Goal: Task Accomplishment & Management: Use online tool/utility

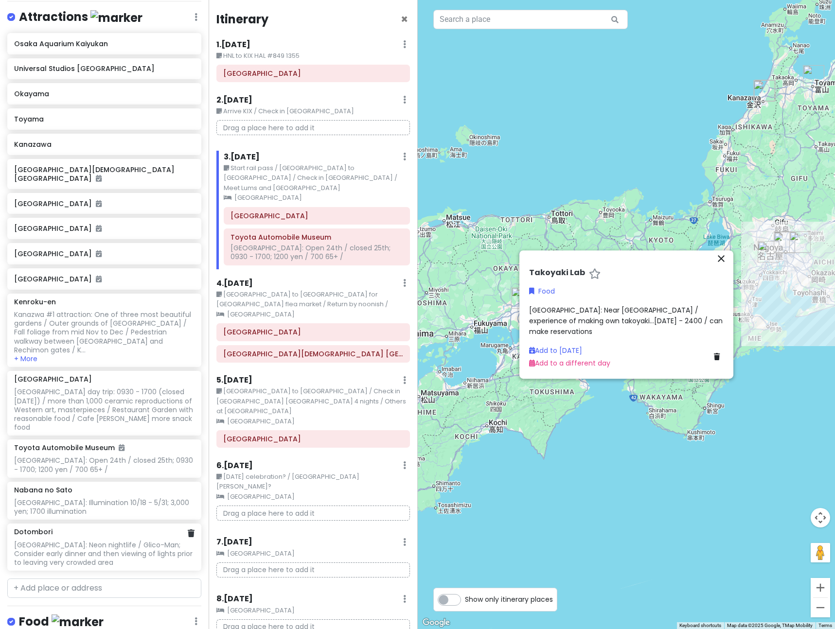
scroll to position [244, 0]
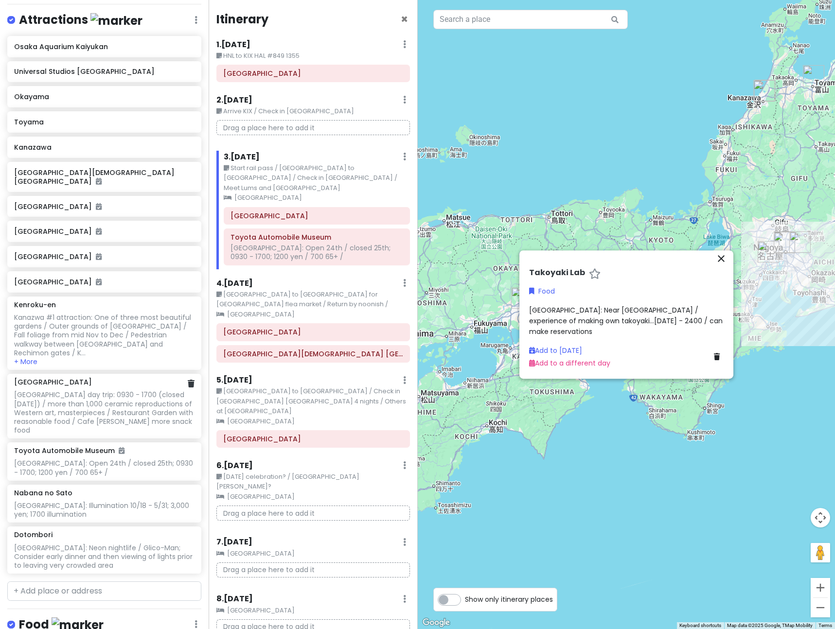
click at [149, 391] on div "[GEOGRAPHIC_DATA] day trip: 0930 - 1700 (closed [DATE]) / more than 1,000 ceram…" at bounding box center [104, 413] width 180 height 44
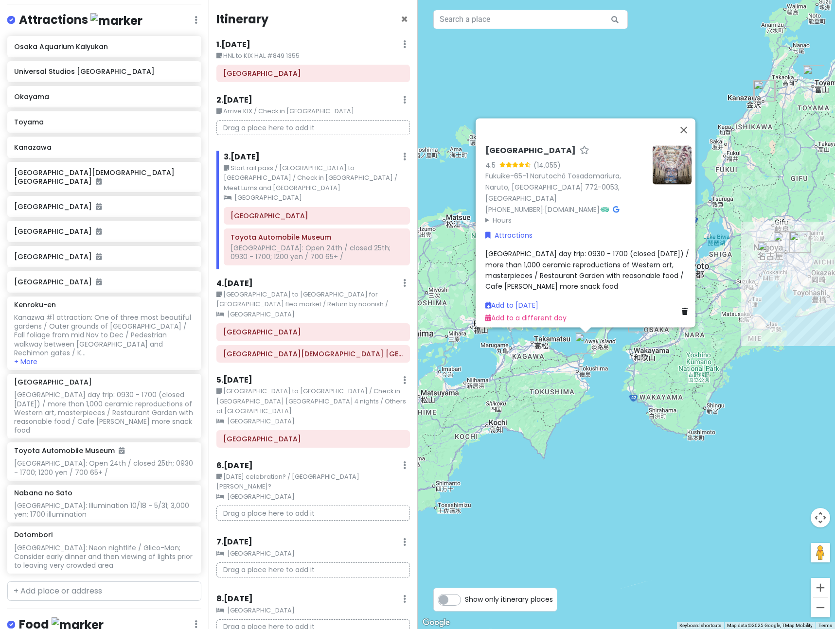
click at [554, 280] on div "[GEOGRAPHIC_DATA] day trip: 0930 - 1700 (closed [DATE]) / more than 1,000 ceram…" at bounding box center [588, 271] width 206 height 44
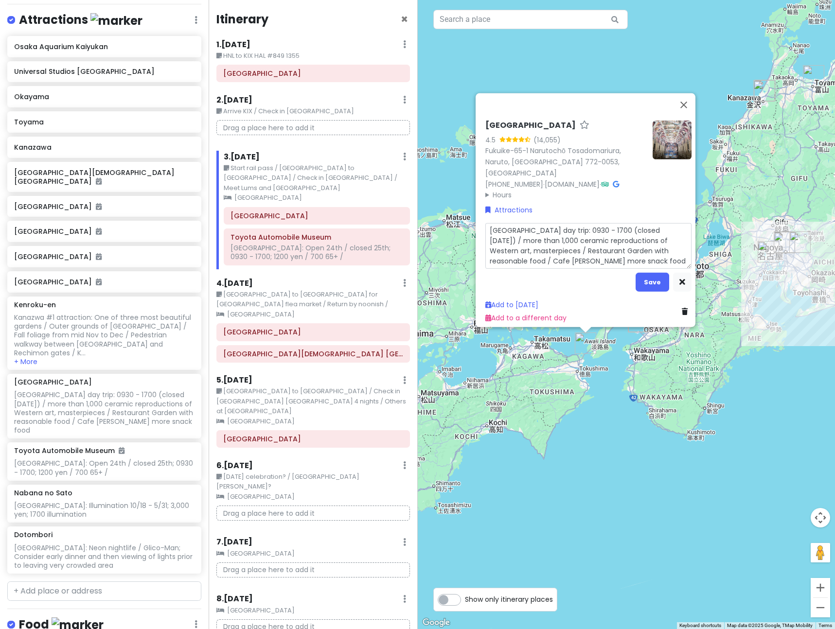
click at [554, 259] on textarea "[GEOGRAPHIC_DATA] day trip: 0930 - 1700 (closed [DATE]) / more than 1,000 ceram…" at bounding box center [588, 246] width 206 height 46
type textarea "x"
type textarea "[GEOGRAPHIC_DATA] day trip: 0930 - 1700 (closed [DATE]) / more than 1,000 ceram…"
type textarea "x"
type textarea "[GEOGRAPHIC_DATA] day trip: 0930 - 1700 (closed [DATE]) / more than 1,000 ceram…"
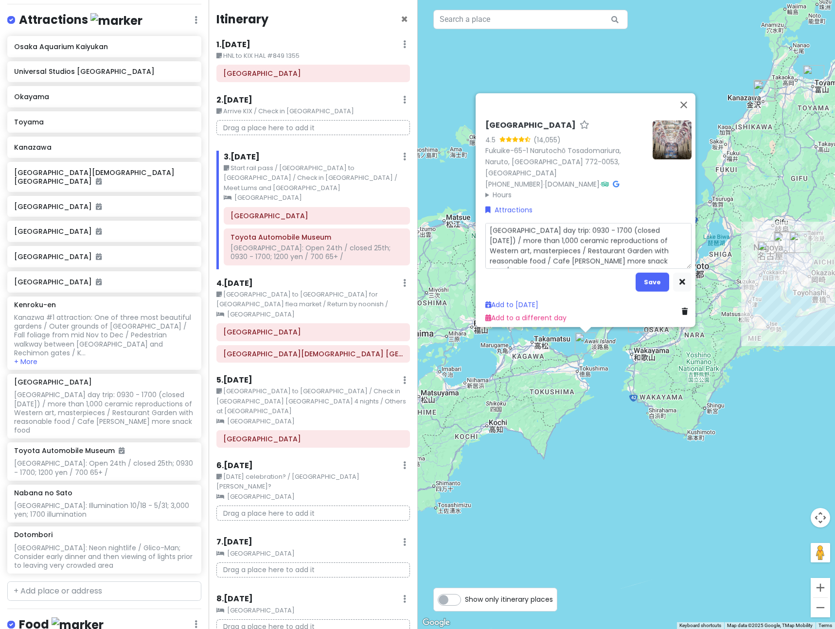
type textarea "x"
type textarea "[GEOGRAPHIC_DATA] day trip: 0930 - 1700 (closed [DATE]) / more than 1,000 ceram…"
type textarea "x"
type textarea "[GEOGRAPHIC_DATA] day trip: 0930 - 1700 (closed [DATE]) / more than 1,000 ceram…"
type textarea "x"
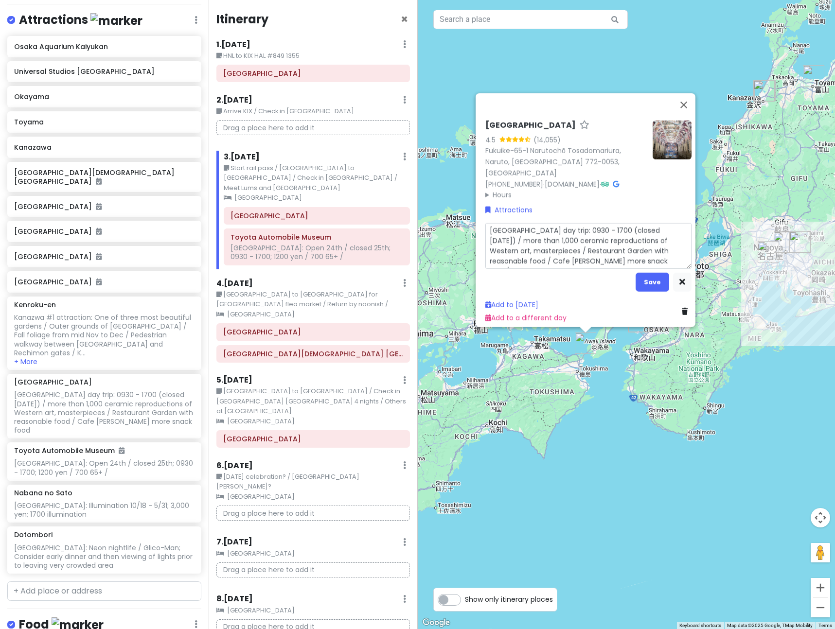
type textarea "[GEOGRAPHIC_DATA] day trip: 0930 - 1700 (closed [DATE]) / more than 1,000 ceram…"
type textarea "x"
type textarea "[GEOGRAPHIC_DATA] day trip: 0930 - 1700 (closed [DATE]) / more than 1,000 ceram…"
type textarea "x"
type textarea "[GEOGRAPHIC_DATA] day trip: 0930 - 1700 (closed [DATE]) / more than 1,000 ceram…"
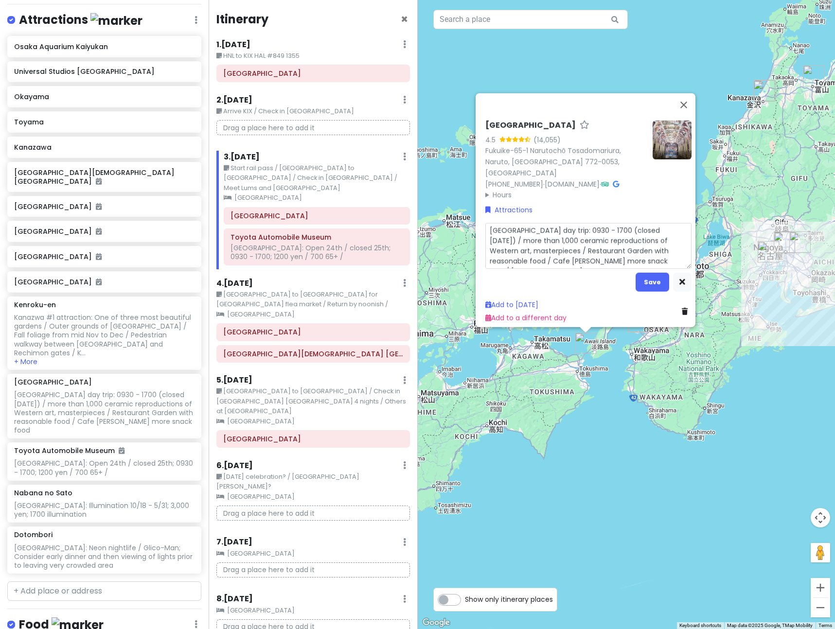
type textarea "x"
type textarea "[GEOGRAPHIC_DATA] day trip: 0930 - 1700 (closed [DATE]) / more than 1,000 ceram…"
type textarea "x"
type textarea "[GEOGRAPHIC_DATA] day trip: 0930 - 1700 (closed [DATE]) / more than 1,000 ceram…"
type textarea "x"
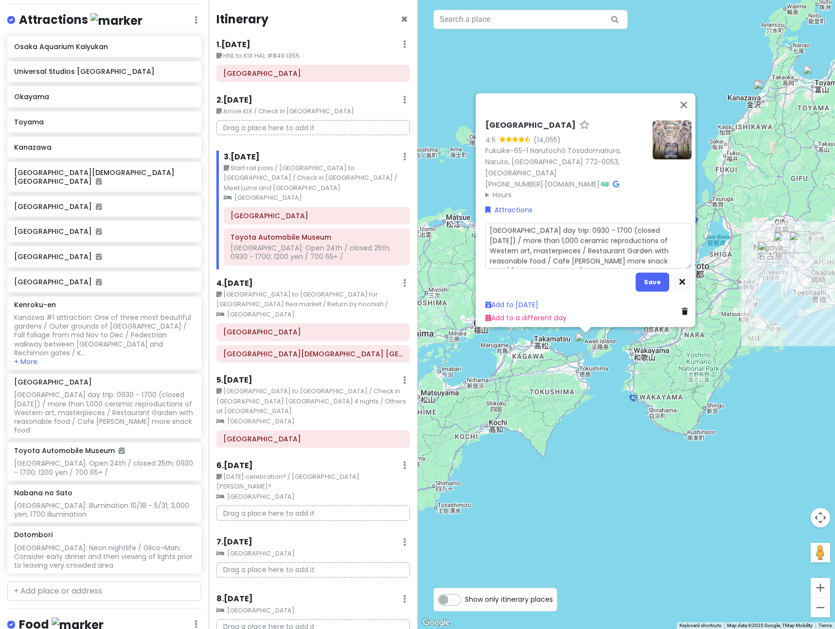
type textarea "[GEOGRAPHIC_DATA] day trip: 0930 - 1700 (closed [DATE]) / more than 1,000 ceram…"
type textarea "x"
type textarea "[GEOGRAPHIC_DATA] day trip: 0930 - 1700 (closed [DATE]) / more than 1,000 ceram…"
type textarea "x"
type textarea "[GEOGRAPHIC_DATA] day trip: 0930 - 1700 (closed [DATE]) / more than 1,000 ceram…"
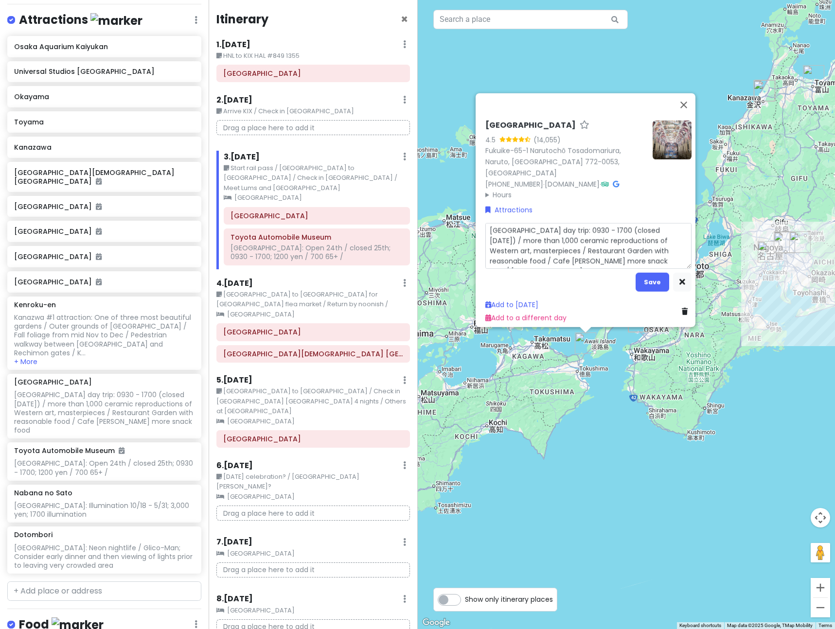
type textarea "x"
type textarea "[GEOGRAPHIC_DATA] day trip: 0930 - 1700 (closed [DATE]) / more than 1,000 ceram…"
type textarea "x"
type textarea "[GEOGRAPHIC_DATA] day trip: 0930 - 1700 (closed [DATE]) / more than 1,000 ceram…"
type textarea "x"
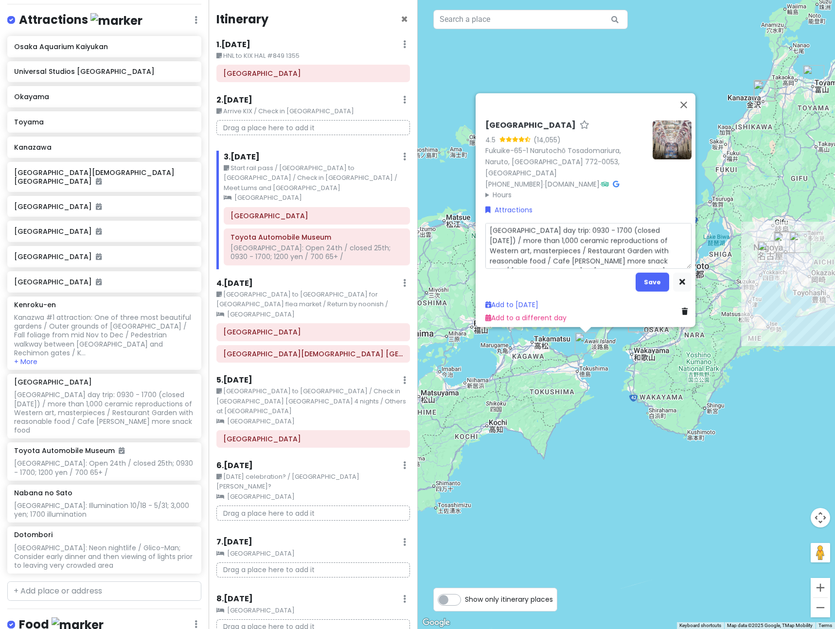
type textarea "[GEOGRAPHIC_DATA] day trip: 0930 - 1700 (closed [DATE]) / more than 1,000 ceram…"
type textarea "x"
type textarea "[GEOGRAPHIC_DATA] day trip: 0930 - 1700 (closed [DATE]) / more than 1,000 ceram…"
type textarea "x"
type textarea "[GEOGRAPHIC_DATA] day trip: 0930 - 1700 (closed [DATE]) / more than 1,000 ceram…"
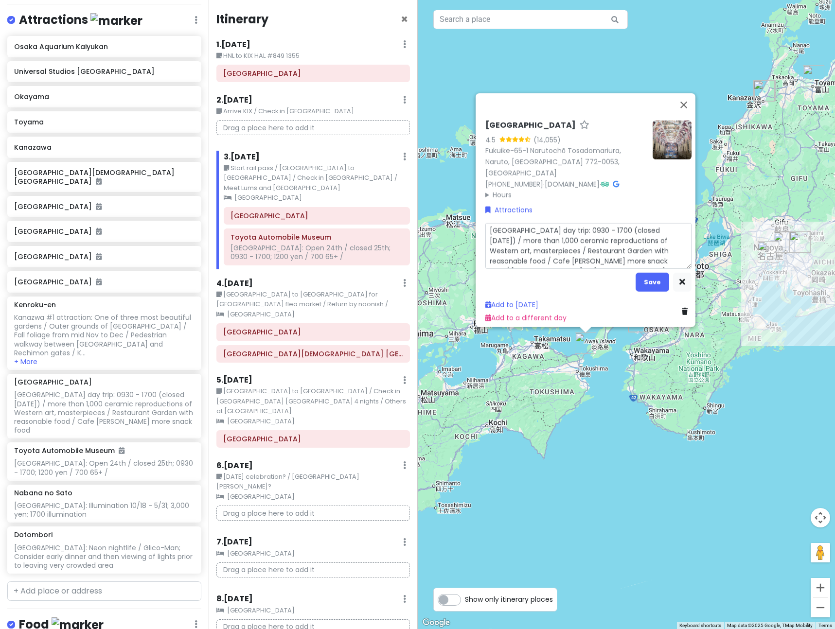
type textarea "x"
type textarea "[GEOGRAPHIC_DATA] day trip: 0930 - 1700 (closed [DATE]) / more than 1,000 ceram…"
type textarea "x"
type textarea "[GEOGRAPHIC_DATA] day trip: 0930 - 1700 (closed [DATE]) / more than 1,000 ceram…"
type textarea "x"
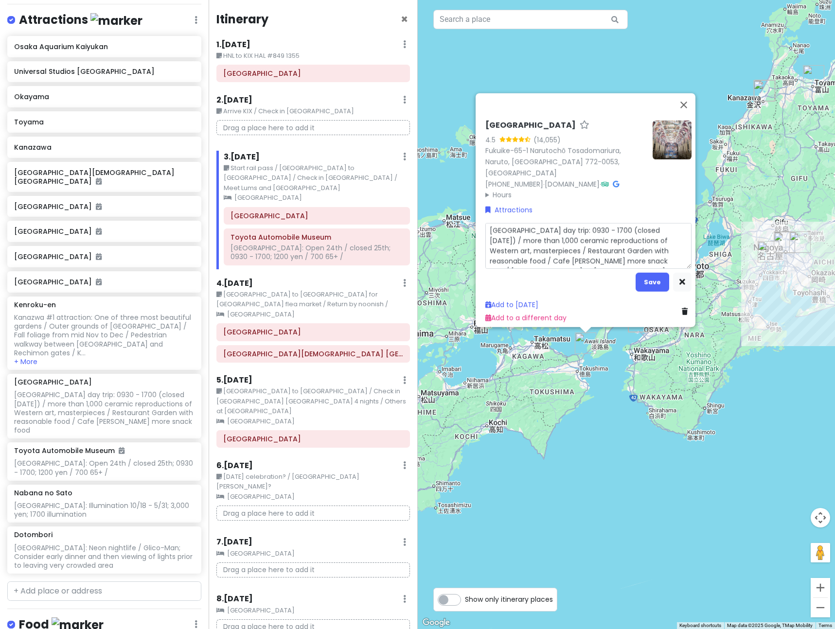
type textarea "[GEOGRAPHIC_DATA] day trip: 0930 - 1700 (closed [DATE]) / more than 1,000 ceram…"
type textarea "x"
type textarea "[GEOGRAPHIC_DATA] day trip: 0930 - 1700 (closed [DATE]) / more than 1,000 ceram…"
type textarea "x"
type textarea "[GEOGRAPHIC_DATA] day trip: 0930 - 1700 (closed [DATE]) / more than 1,000 ceram…"
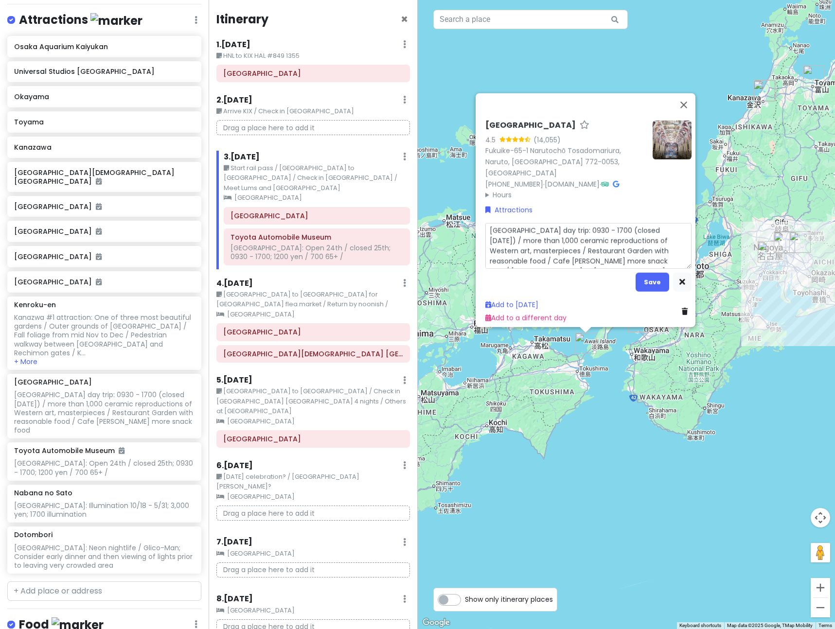
type textarea "x"
type textarea "[GEOGRAPHIC_DATA] day trip: 0930 - 1700 (closed [DATE]) / more than 1,000 ceram…"
type textarea "x"
type textarea "[GEOGRAPHIC_DATA] day trip: 0930 - 1700 (closed [DATE]) / more than 1,000 ceram…"
type textarea "x"
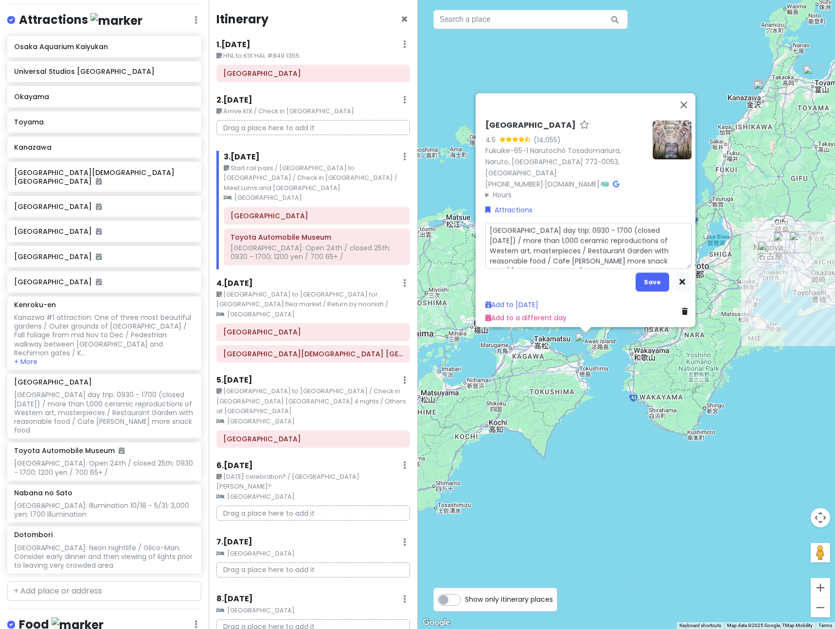
type textarea "[GEOGRAPHIC_DATA] day trip: 0930 - 1700 (closed [DATE]) / more than 1,000 ceram…"
type textarea "x"
type textarea "[GEOGRAPHIC_DATA] day trip: 0930 - 1700 (closed [DATE]) / more than 1,000 ceram…"
type textarea "x"
type textarea "[GEOGRAPHIC_DATA] day trip: 0930 - 1700 (closed [DATE]) / more than 1,000 ceram…"
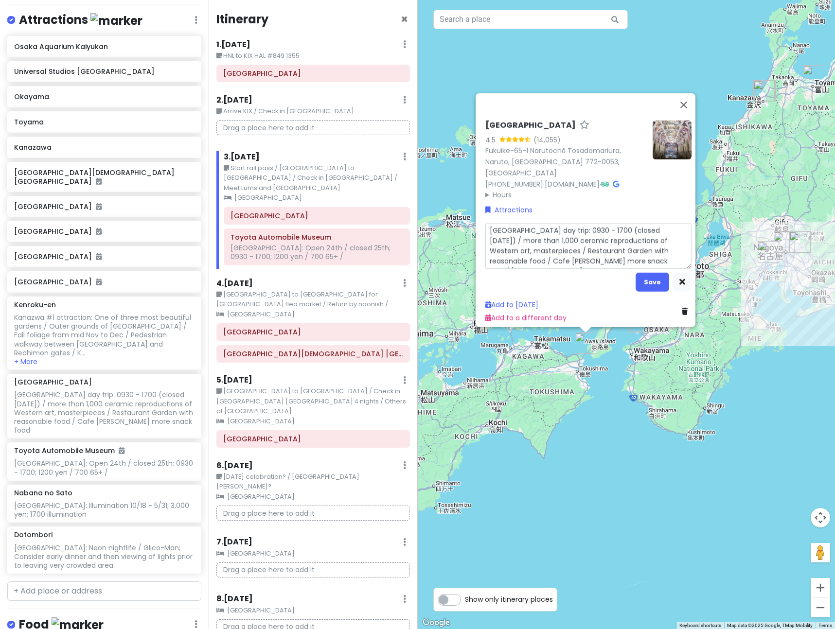
type textarea "x"
type textarea "[GEOGRAPHIC_DATA] day trip: 0930 - 1700 (closed [DATE]) / more than 1,000 ceram…"
type textarea "x"
type textarea "[GEOGRAPHIC_DATA] day trip: 0930 - 1700 (closed [DATE]) / more than 1,000 ceram…"
type textarea "x"
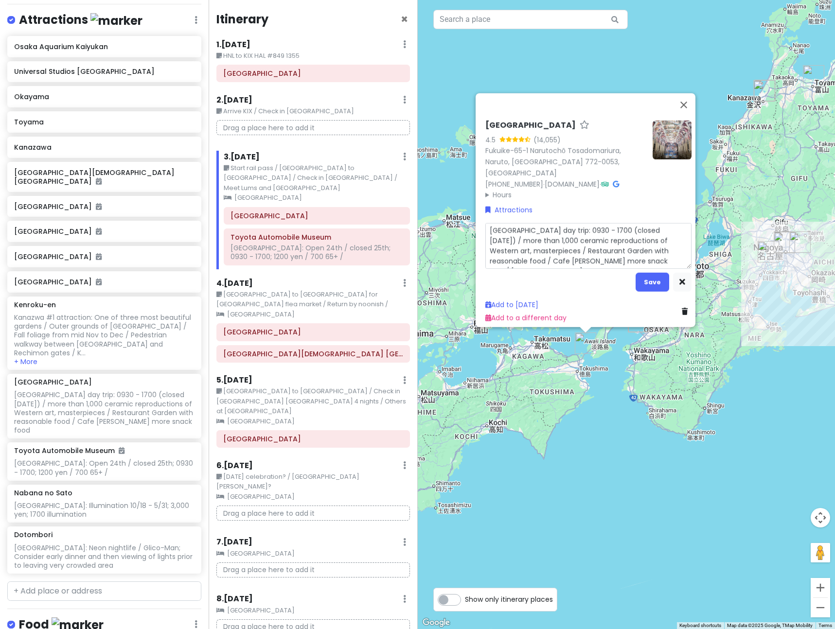
type textarea "[GEOGRAPHIC_DATA] day trip: 0930 - 1700 (closed [DATE]) / more than 1,000 ceram…"
type textarea "x"
type textarea "[GEOGRAPHIC_DATA] day trip: 0930 - 1700 (closed [DATE]) / more than 1,000 ceram…"
type textarea "x"
type textarea "[GEOGRAPHIC_DATA] day trip: 0930 - 1700 (closed [DATE]) / more than 1,000 ceram…"
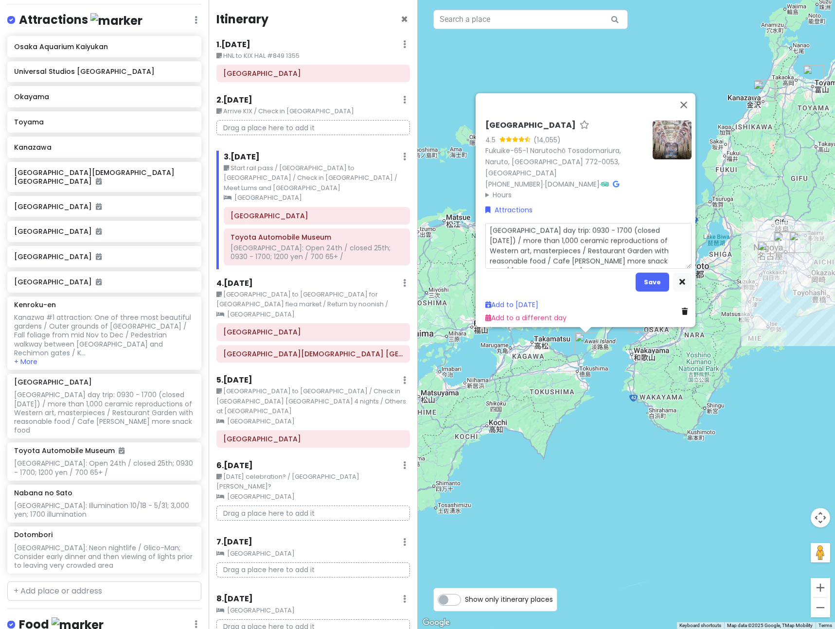
type textarea "x"
type textarea "[GEOGRAPHIC_DATA] day trip: 0930 - 1700 (closed [DATE]) / more than 1,000 ceram…"
type textarea "x"
type textarea "[GEOGRAPHIC_DATA] day trip: 0930 - 1700 (closed [DATE]) / more than 1,000 ceram…"
type textarea "x"
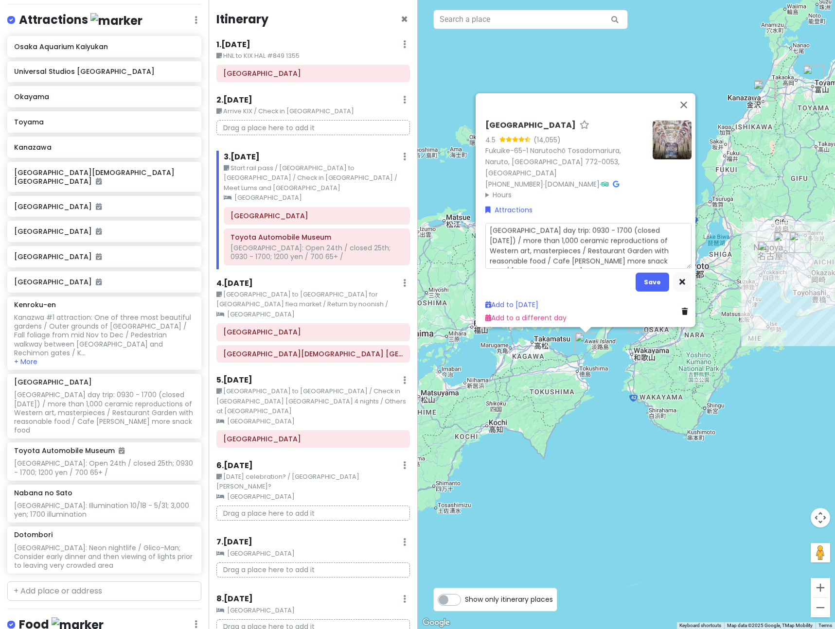
type textarea "[GEOGRAPHIC_DATA] day trip: 0930 - 1700 (closed [DATE]) / more than 1,000 ceram…"
type textarea "x"
type textarea "[GEOGRAPHIC_DATA] day trip: 0930 - 1700 (closed [DATE]) / more than 1,000 ceram…"
type textarea "x"
type textarea "[GEOGRAPHIC_DATA] day trip: 0930 - 1700 (closed [DATE]) / more than 1,000 ceram…"
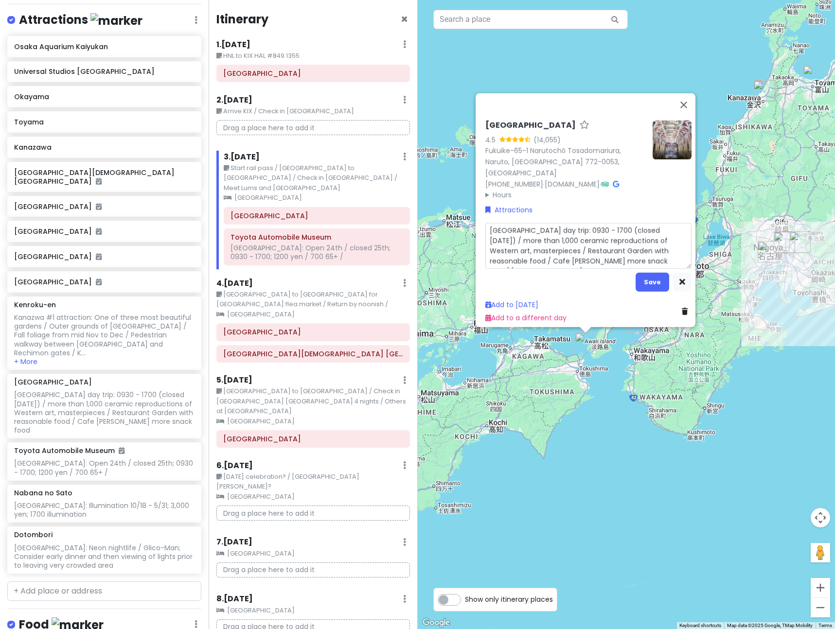
type textarea "x"
type textarea "[GEOGRAPHIC_DATA] day trip: 0930 - 1700 (closed [DATE]) / more than 1,000 ceram…"
type textarea "x"
type textarea "[GEOGRAPHIC_DATA] day trip: 0930 - 1700 (closed [DATE]) / more than 1,000 ceram…"
type textarea "x"
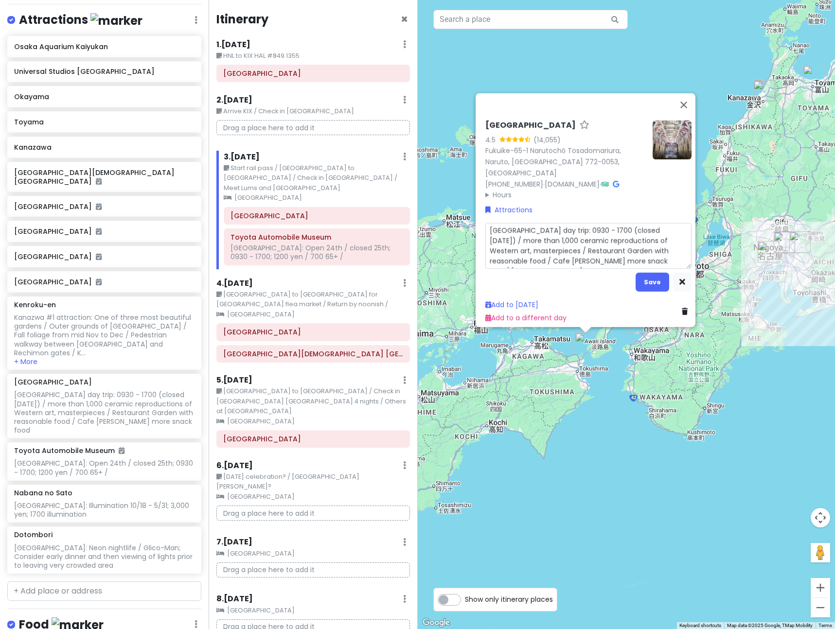
type textarea "[GEOGRAPHIC_DATA] day trip: 0930 - 1700 (closed [DATE]) / more than 1,000 ceram…"
type textarea "x"
type textarea "[GEOGRAPHIC_DATA] day trip: 0930 - 1700 (closed [DATE]) / more than 1,000 ceram…"
type textarea "x"
type textarea "Osaka day trip: 0930 - 1700 (closed [DATE]) / more than 1,000 ceramic reproduct…"
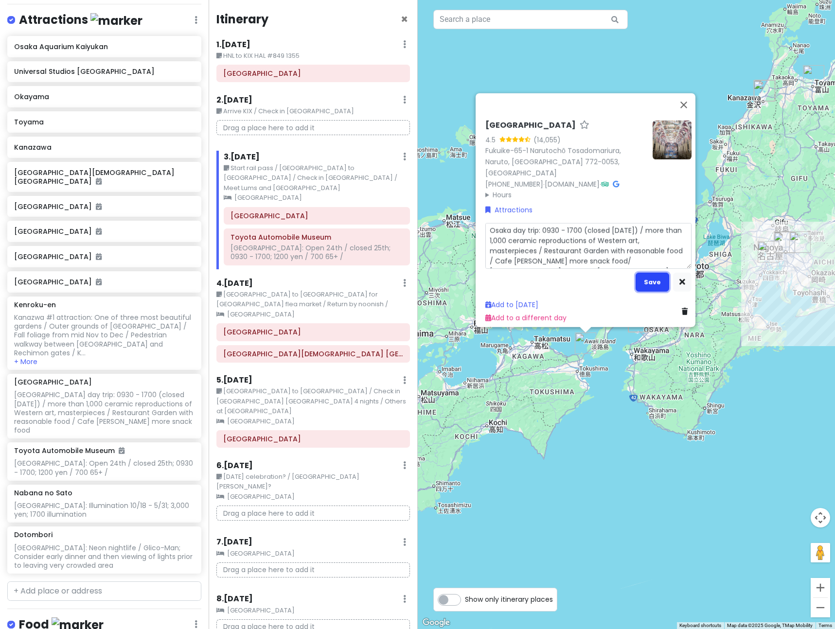
click at [655, 275] on button "Save" at bounding box center [653, 282] width 34 height 19
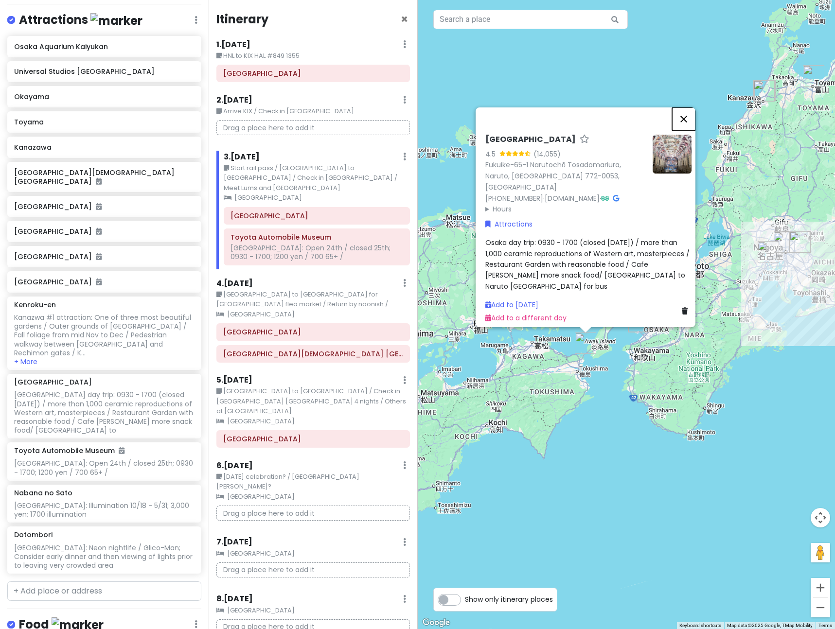
click at [688, 131] on button "Close" at bounding box center [683, 118] width 23 height 23
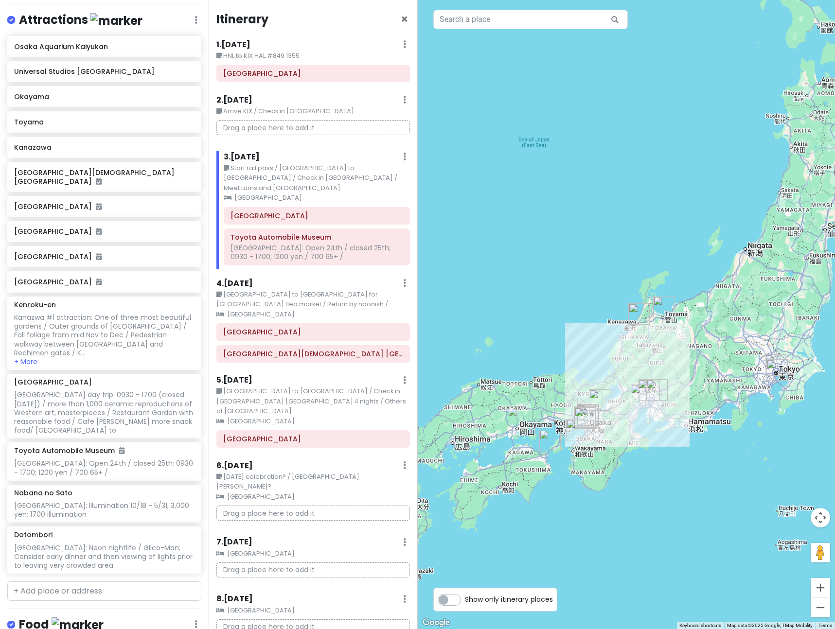
drag, startPoint x: 746, startPoint y: 487, endPoint x: 677, endPoint y: 493, distance: 69.3
click at [677, 493] on div at bounding box center [627, 314] width 418 height 629
click at [83, 582] on input "text" at bounding box center [104, 591] width 194 height 19
type input "tokyo disneyland"
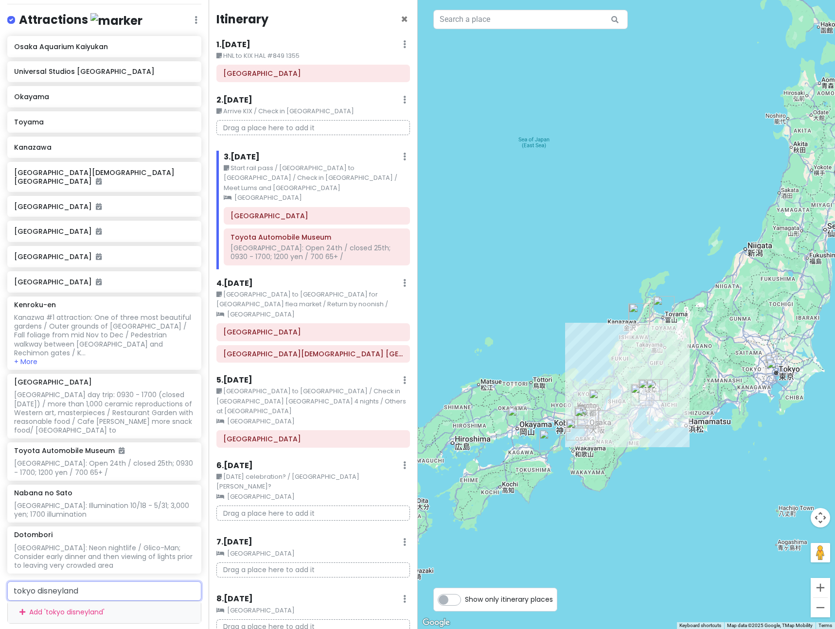
click at [90, 602] on div "Add ' [GEOGRAPHIC_DATA] '" at bounding box center [104, 613] width 193 height 22
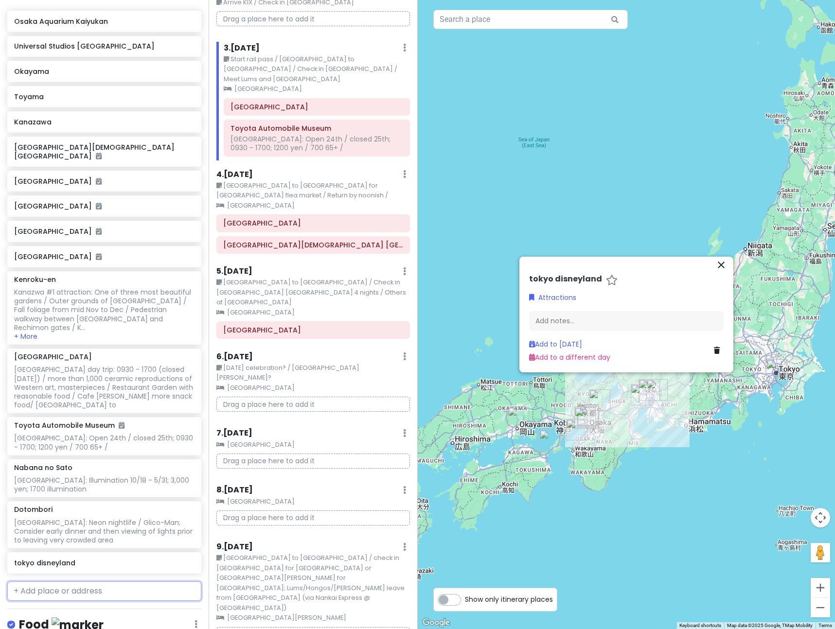
scroll to position [235, 0]
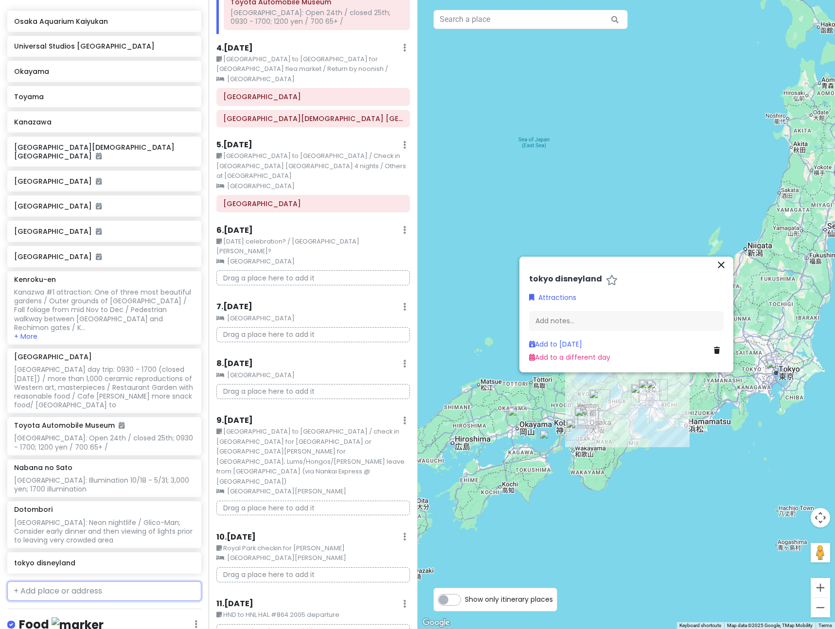
click at [128, 582] on input "text" at bounding box center [104, 591] width 194 height 19
type input "g"
type input "[GEOGRAPHIC_DATA]"
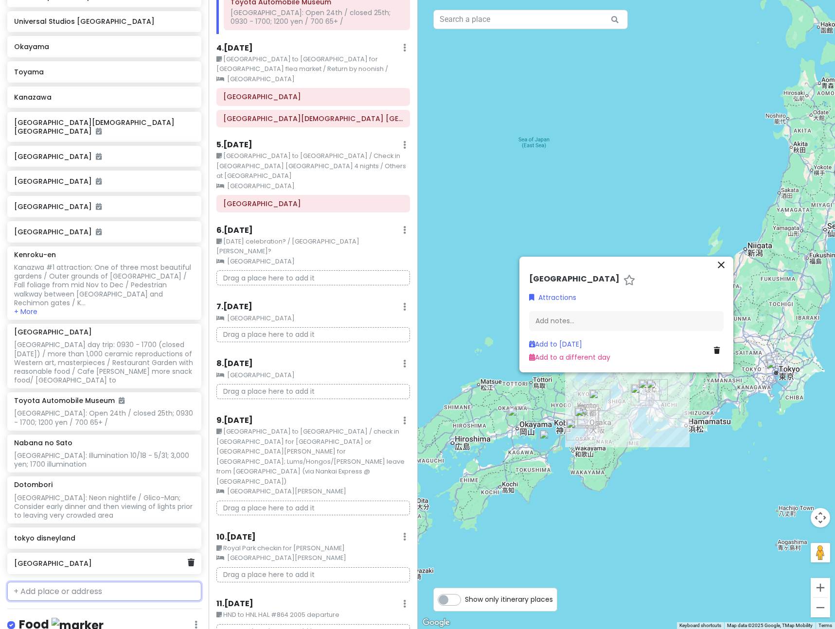
click at [93, 559] on h6 "[GEOGRAPHIC_DATA]" at bounding box center [100, 563] width 173 height 9
click at [566, 324] on div "Add notes..." at bounding box center [626, 321] width 195 height 20
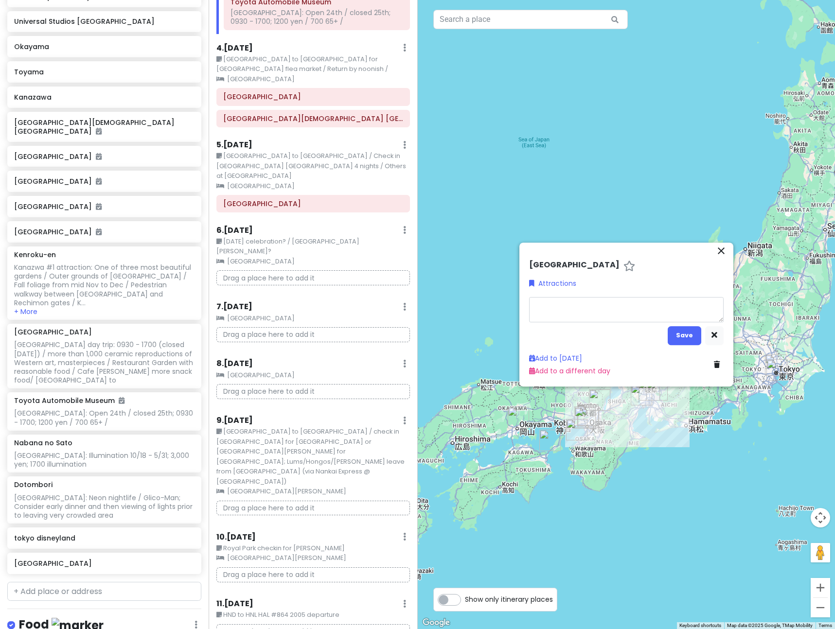
type textarea "x"
type textarea "A"
type textarea "x"
type textarea "Am"
type textarea "x"
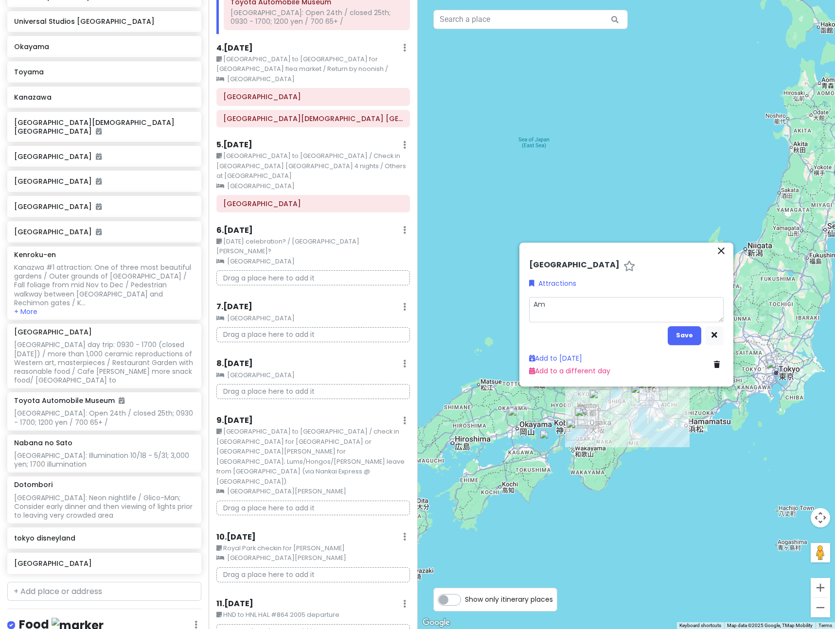
type textarea "Ame"
type textarea "x"
type textarea "[PERSON_NAME]"
type textarea "x"
type textarea "Ameyo"
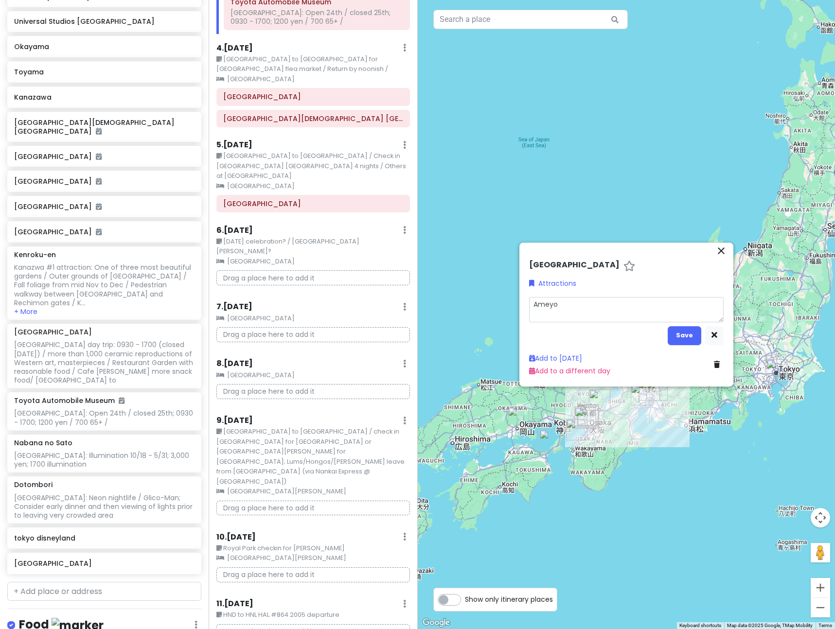
type textarea "x"
type textarea "Ameyok"
type textarea "x"
type textarea "Ameyoko"
type textarea "x"
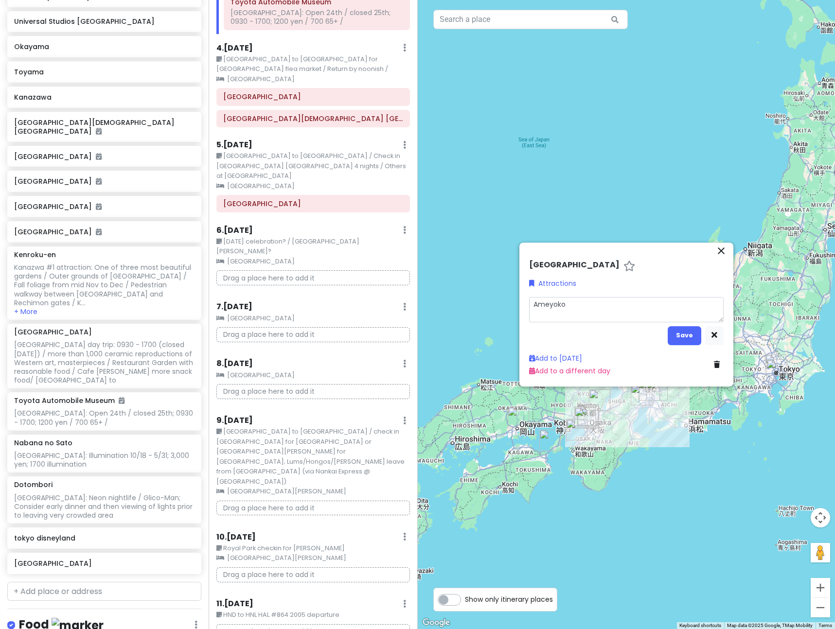
type textarea "Ameyokoc"
type textarea "x"
type textarea "Ameyokoch"
type textarea "x"
type textarea "Ameyokocho"
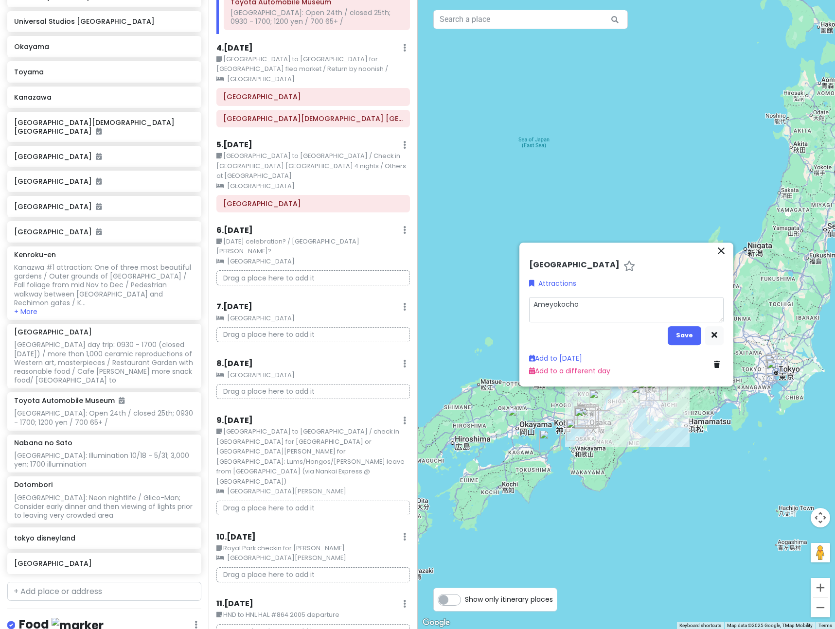
type textarea "x"
type textarea "Ameyokocho"
type textarea "x"
type textarea "Ameyokocho"
type textarea "x"
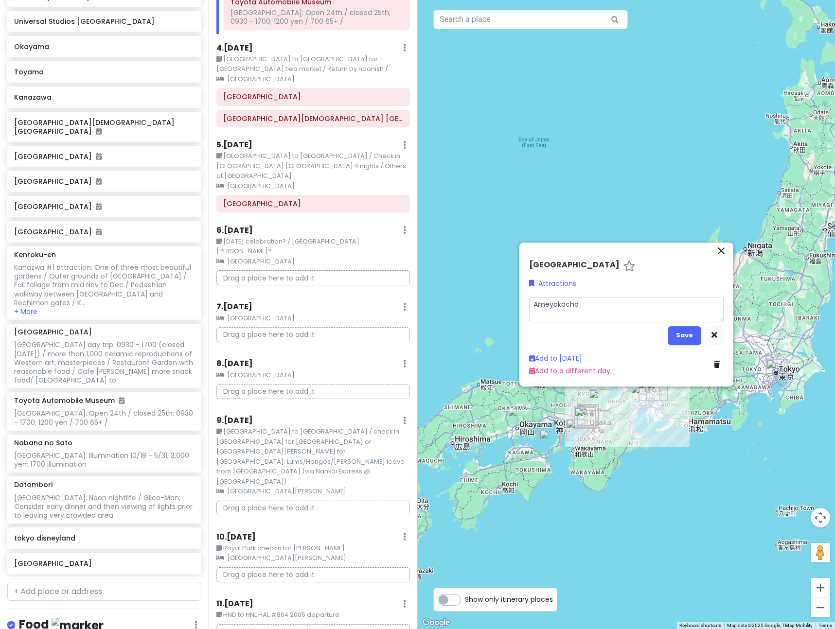
type textarea "Ameyokocho"
type textarea "x"
type textarea "Ameyokocho /"
type textarea "x"
type textarea "Ameyokocho /"
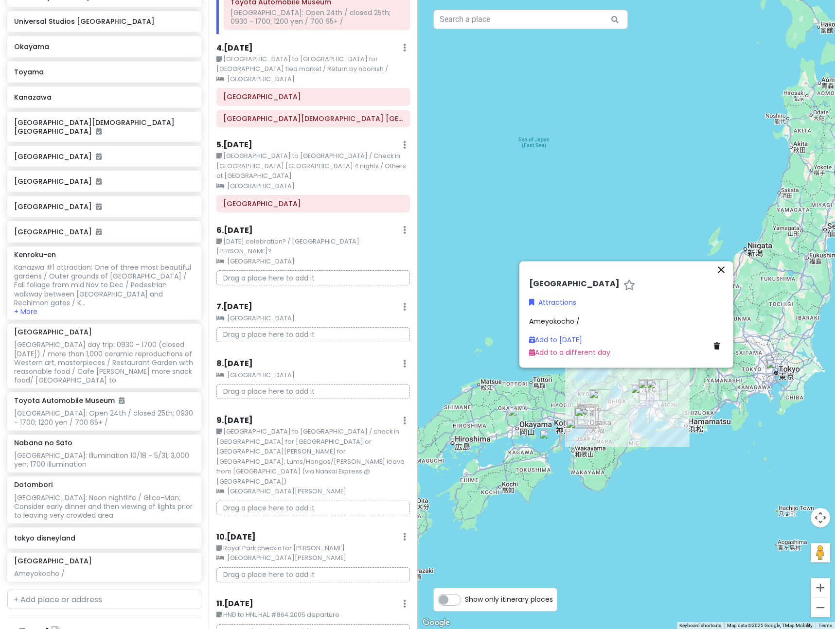
scroll to position [303, 0]
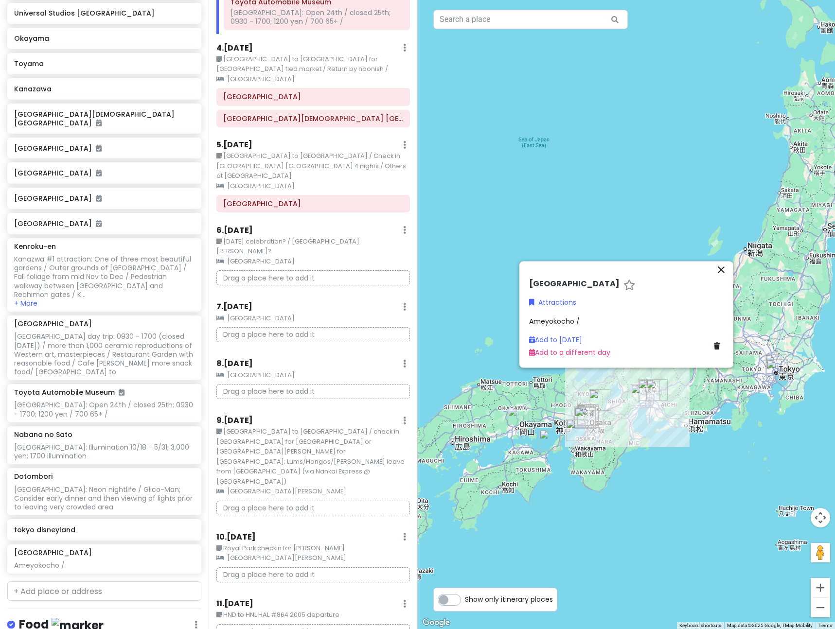
click at [84, 561] on div "Ameyokocho /" at bounding box center [104, 565] width 180 height 9
click at [75, 561] on div "Ameyokocho /" at bounding box center [104, 565] width 180 height 9
click at [607, 321] on div "Ameyokocho /" at bounding box center [626, 321] width 195 height 11
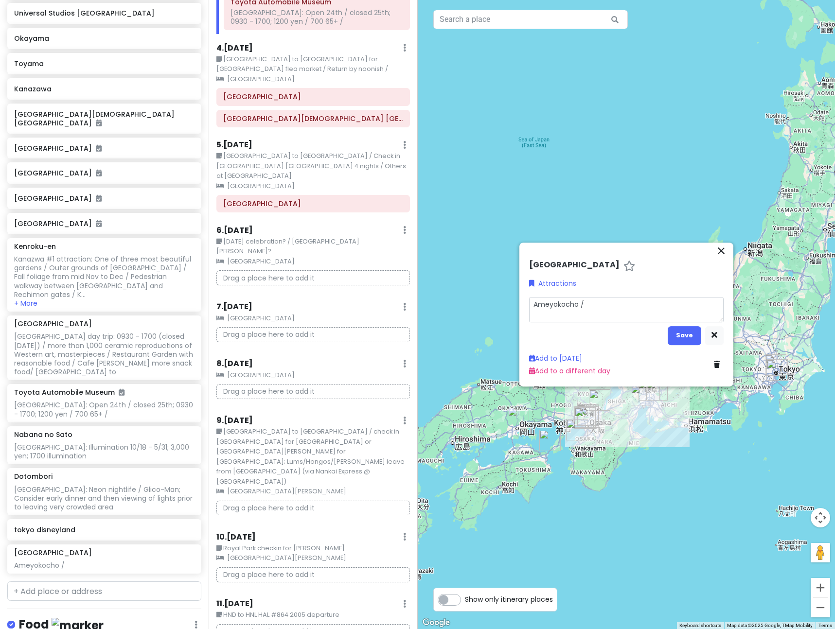
click at [599, 304] on textarea "Ameyokocho /" at bounding box center [626, 309] width 195 height 25
type textarea "x"
type textarea "Ameyokocho /"
type textarea "x"
type textarea "Ameyokocho / O"
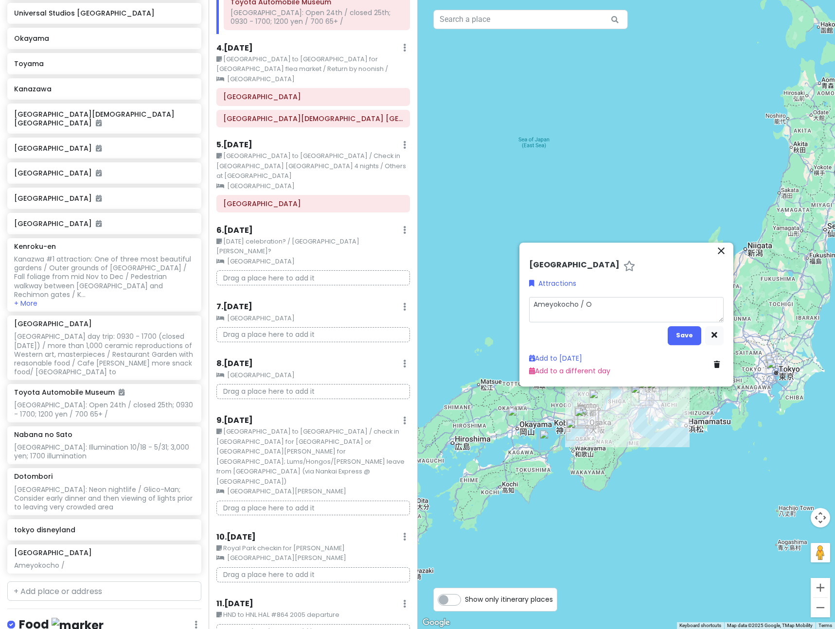
type textarea "x"
type textarea "Ameyokocho / Ok"
type textarea "x"
type textarea "Ameyokocho / Oka"
type textarea "x"
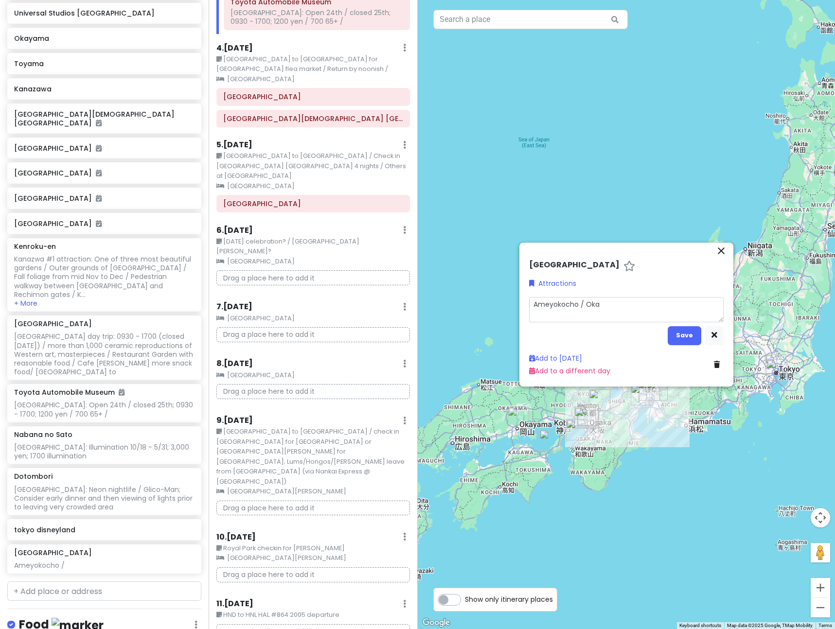
type textarea "Ameyokocho / Okac"
type textarea "x"
type textarea "Ameyokocho / Okach"
type textarea "x"
type textarea "Ameyokocho / [PERSON_NAME]"
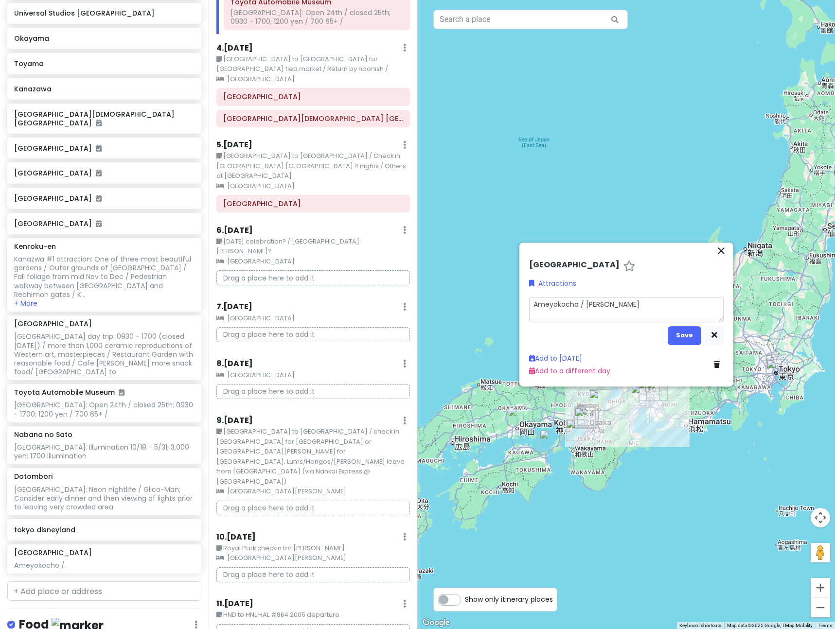
type textarea "x"
type textarea "Ameyokocho / Okachim"
type textarea "x"
type textarea "Ameyokocho / Okachima"
type textarea "x"
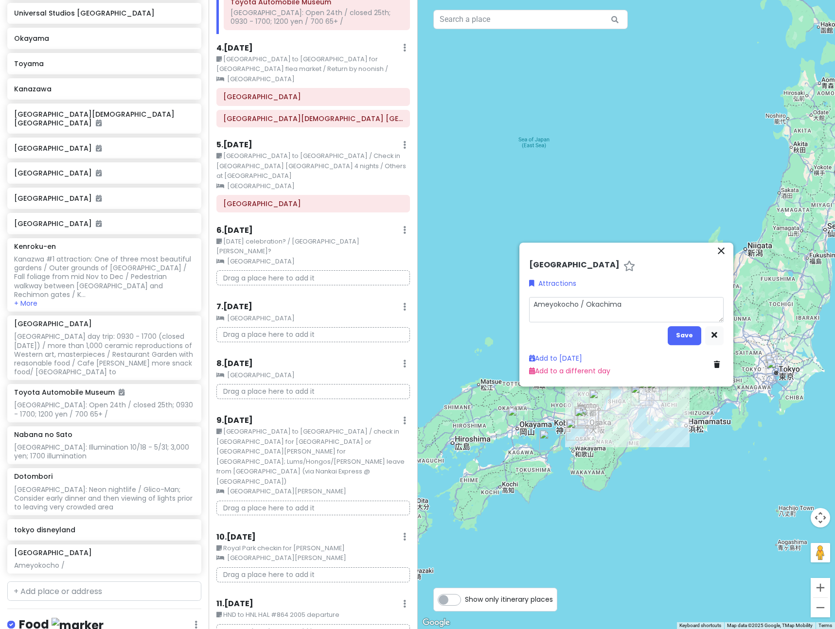
type textarea "Ameyokocho / Okachimac"
type textarea "x"
type textarea "Ameyokocho / Okachimach"
type textarea "x"
type textarea "Ameyokocho / Okachimachi"
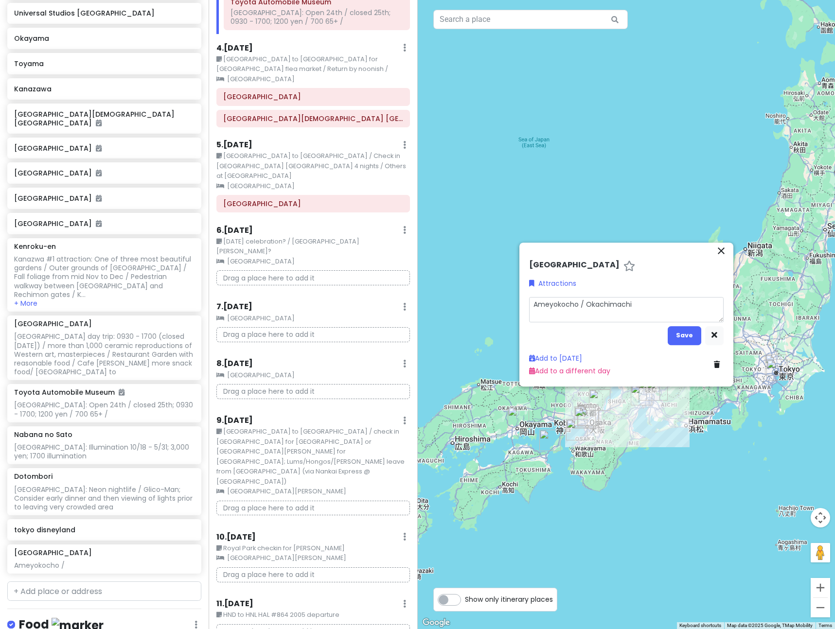
type textarea "x"
type textarea "Ameyokocho / Okachimachi"
type textarea "x"
type textarea "Ameyokocho / Okachimachi c"
type textarea "x"
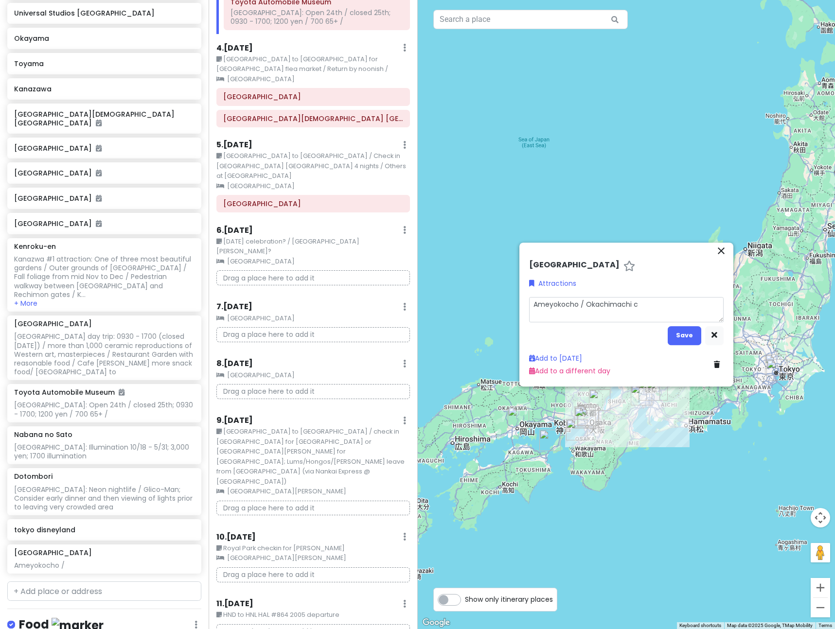
type textarea "Ameyokocho / Okachimachi cl"
type textarea "x"
type textarea "Ameyokocho / Okachimachi clos"
type textarea "x"
type textarea "Ameyokocho / Okachimachi close"
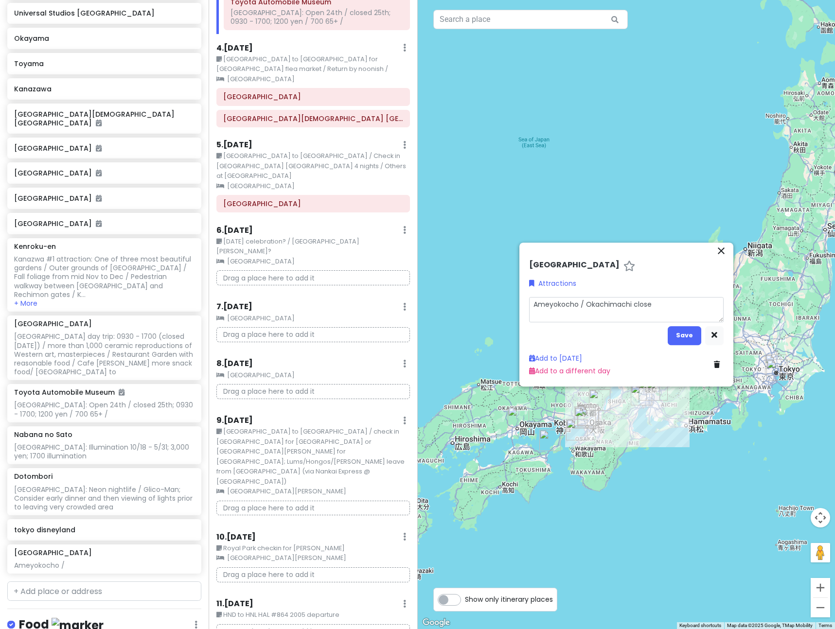
type textarea "x"
type textarea "Ameyokocho / Okachimachi closer"
type textarea "x"
type textarea "Ameyokocho / Okachimachi closer"
type textarea "x"
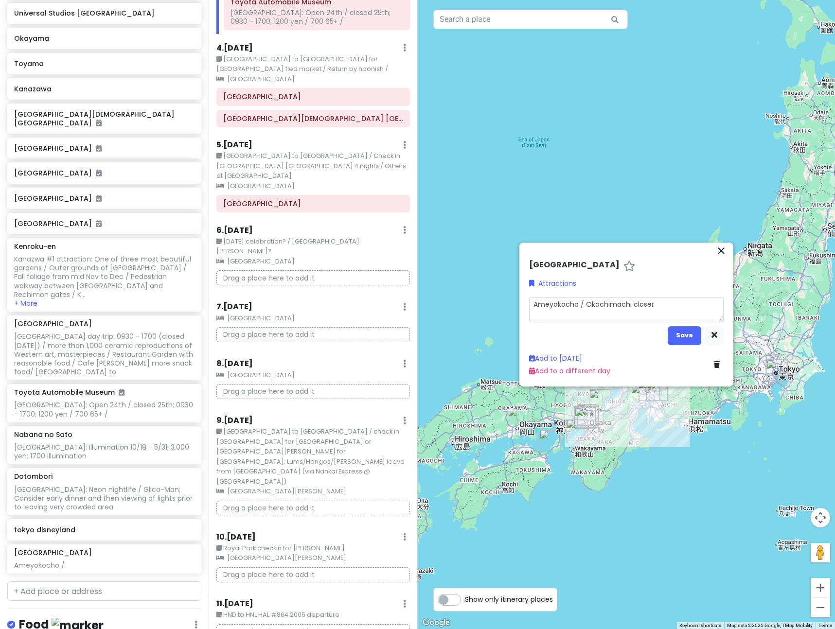
type textarea "Ameyokocho / Okachimachi closer t"
type textarea "x"
type textarea "Ameyokocho / [PERSON_NAME] closer to"
type textarea "x"
type textarea "Ameyokocho / [PERSON_NAME] closer to"
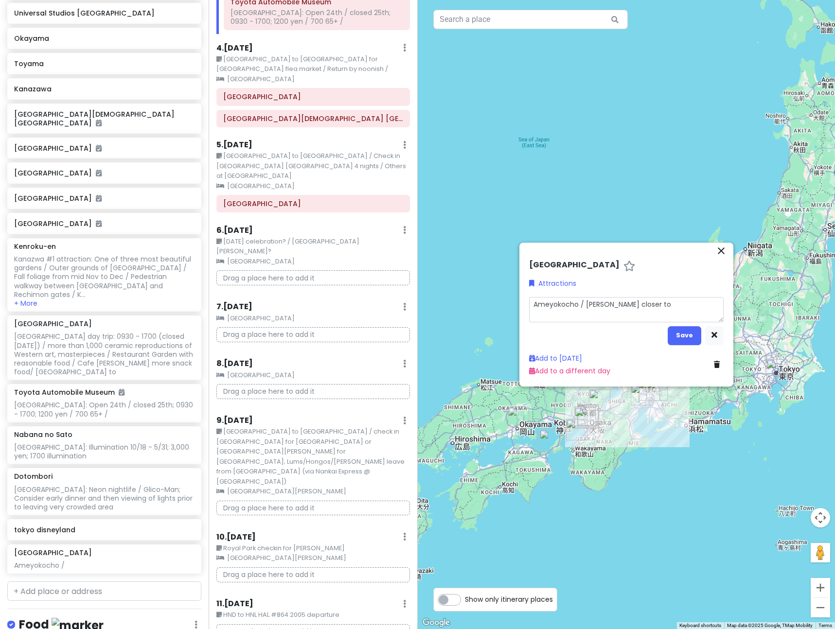
type textarea "x"
type textarea "Ameyokocho / [PERSON_NAME] closer to S"
type textarea "x"
type textarea "Ameyokocho / Okachimachi closer to Su"
type textarea "x"
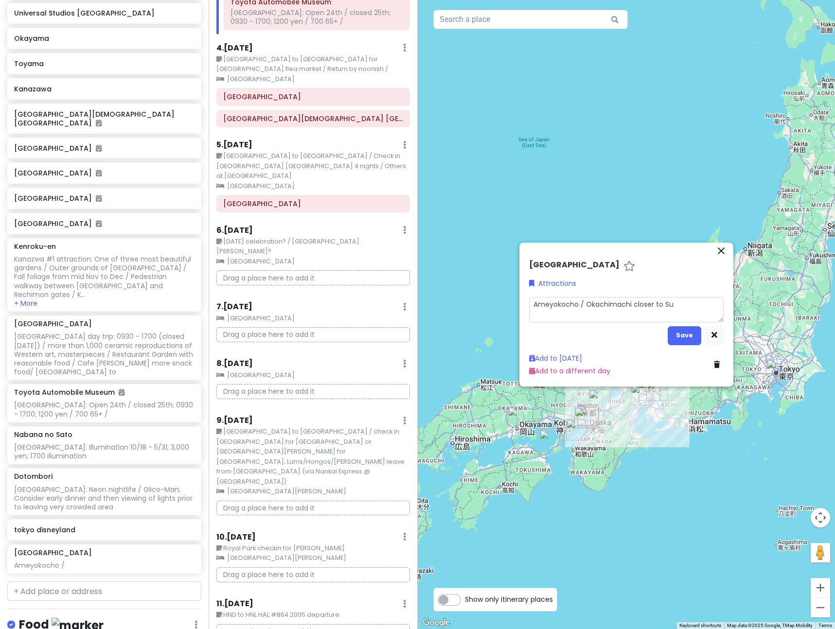
type textarea "Ameyokocho / Okachimachi closer to Suk"
type textarea "x"
type textarea "Ameyokocho / Okachimachi closer to Suki"
type textarea "x"
type textarea "Ameyokocho / Okachimachi closer to Sukiy"
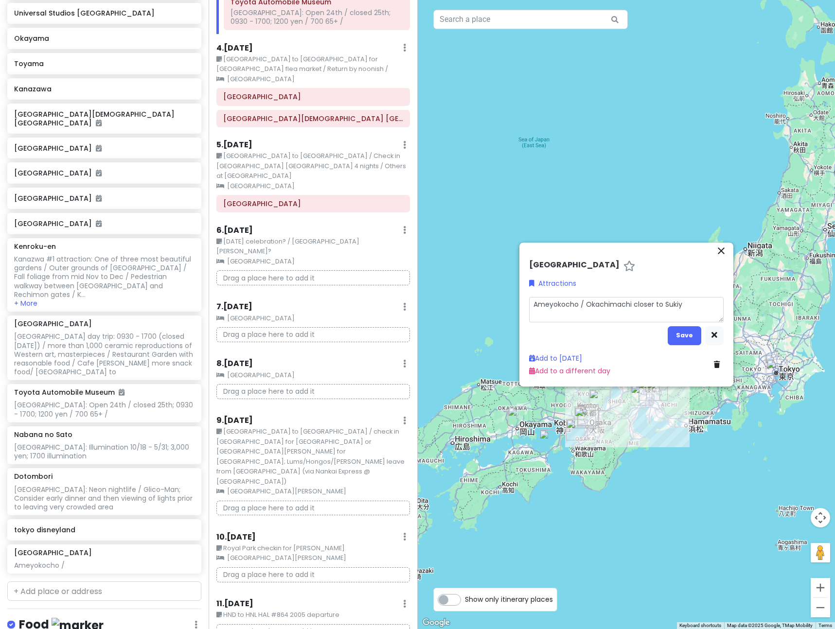
type textarea "x"
type textarea "Ameyokocho / Okachimachi closer to Sukiya"
type textarea "x"
type textarea "Ameyokocho / Okachimachi closer to Sukiya"
type textarea "x"
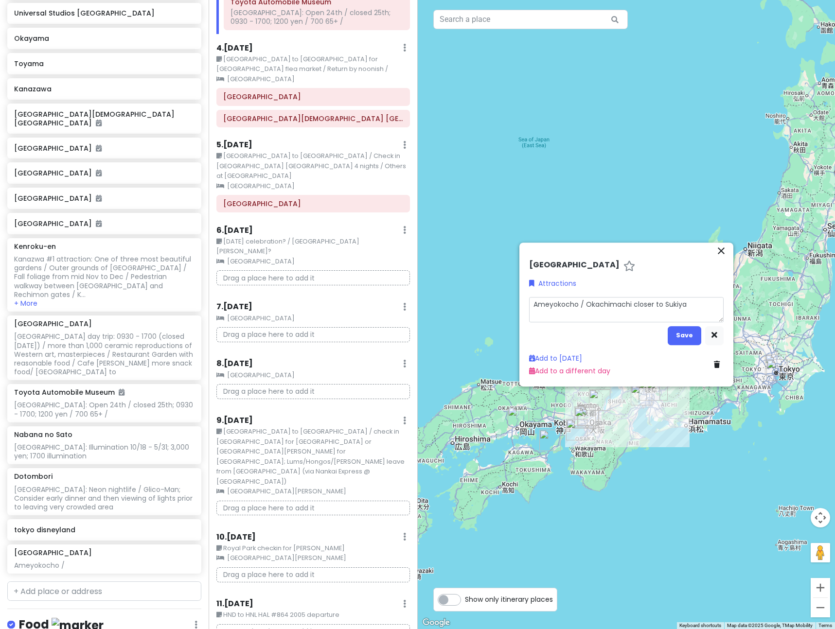
type textarea "Ameyokocho / Okachimachi closer to Sukiya g"
type textarea "x"
type textarea "Ameyokocho / Okachimachi closer to Sukiya ge"
type textarea "x"
type textarea "Ameyokocho / Okachimachi closer to Sukiya gen"
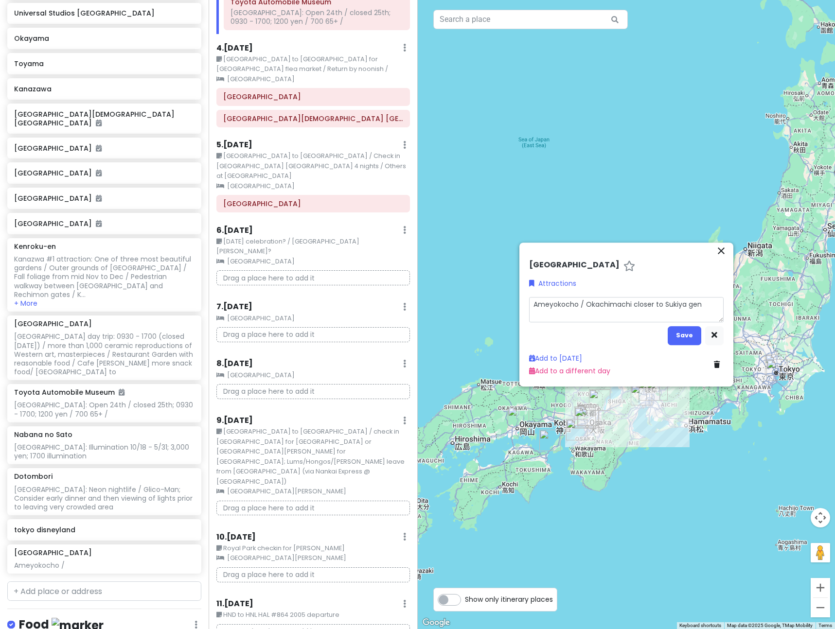
type textarea "x"
type textarea "Ameyokocho / Okachimachi closer to Sukiya gene"
type textarea "x"
type textarea "Ameyokocho / Okachimachi closer to [GEOGRAPHIC_DATA] gener"
type textarea "x"
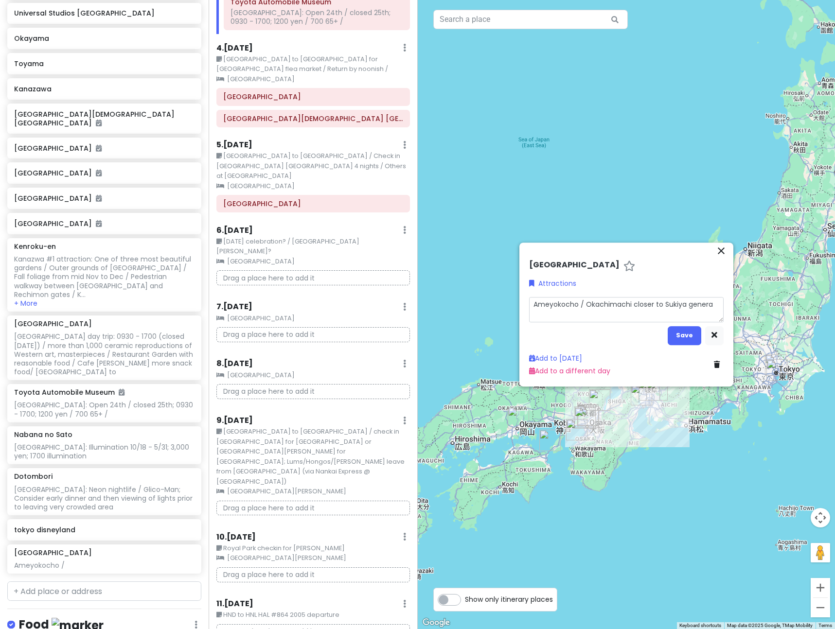
type textarea "Ameyokocho / Okachimachi closer to Sukiya general"
type textarea "x"
type textarea "Ameyokocho / Okachimachi closer to Sukiya general"
type textarea "x"
type textarea "Ameyokocho / [PERSON_NAME] closer to Sukiya general s"
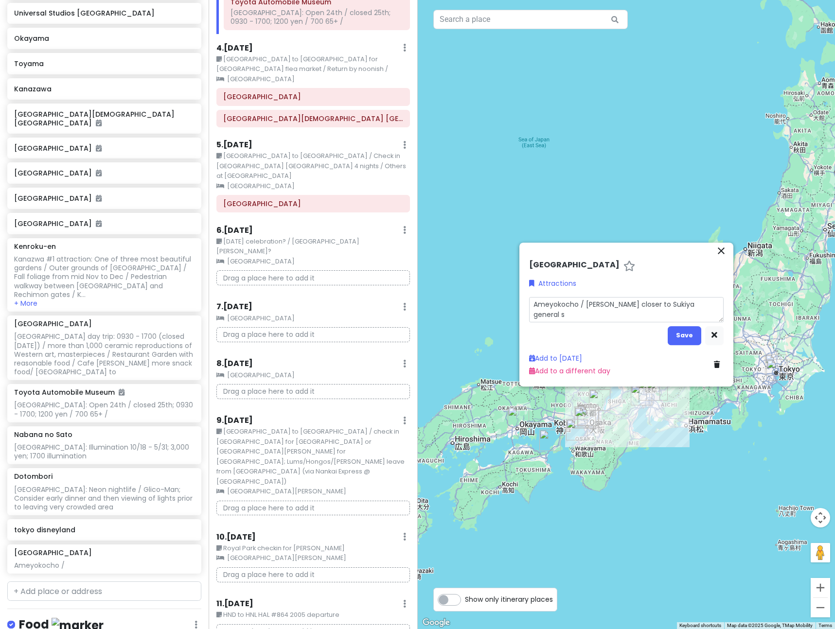
type textarea "x"
type textarea "Ameyokocho / Okachimachi closer to Sukiya general st"
type textarea "x"
type textarea "Ameyokocho / Okachimachi closer to Sukiya general sto"
type textarea "x"
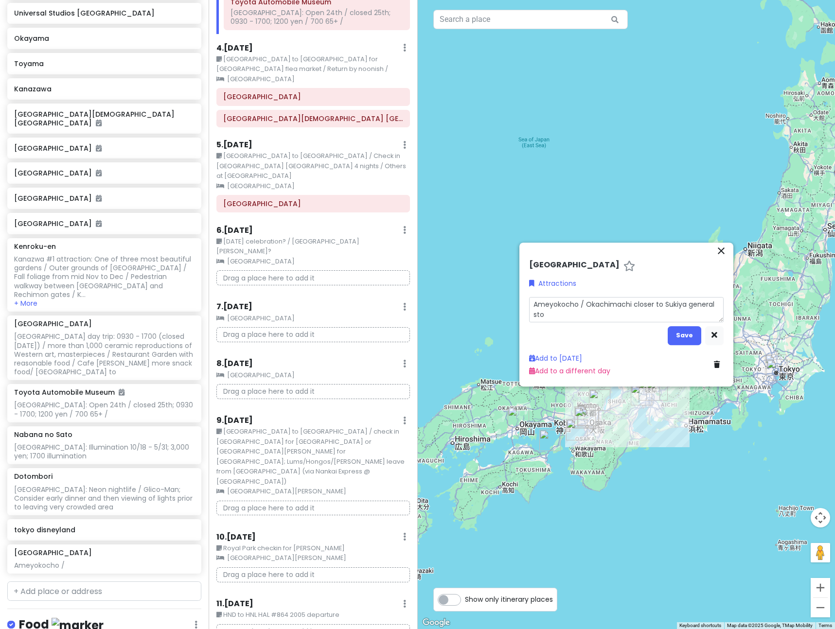
type textarea "Ameyokocho / Okachimachi closer to Sukiya general stor"
type textarea "x"
type textarea "Ameyokocho / Okachimachi closer to Sukiya general store"
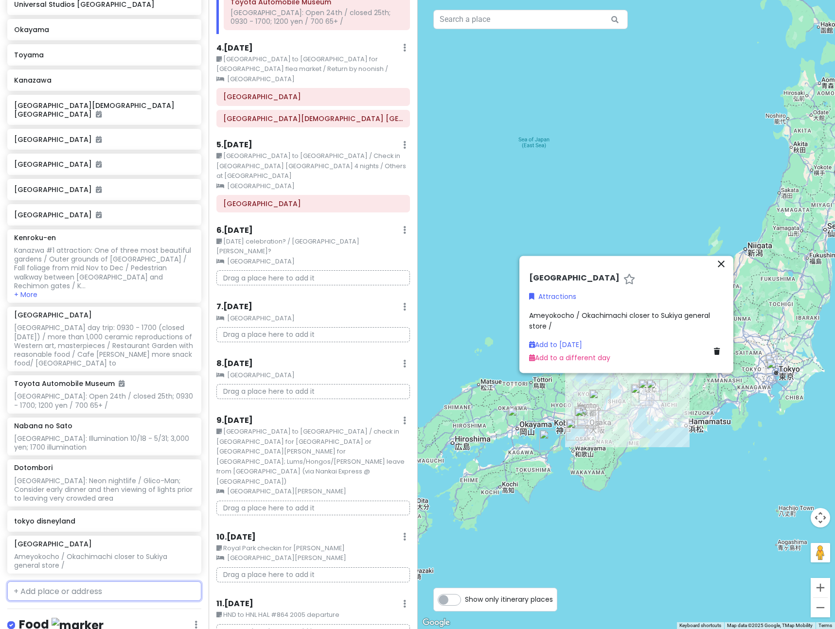
click at [90, 582] on input "text" at bounding box center [104, 591] width 194 height 19
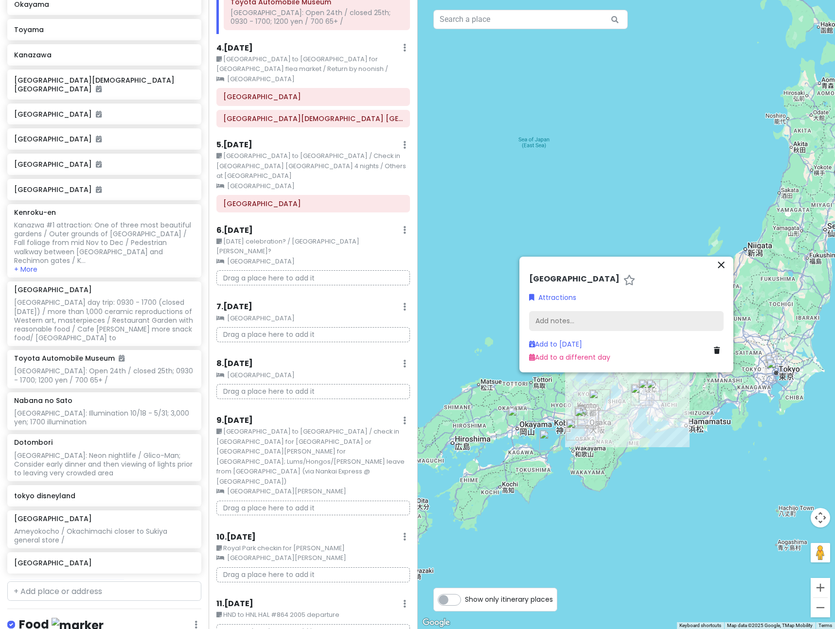
click at [567, 319] on div "Add notes..." at bounding box center [626, 321] width 195 height 20
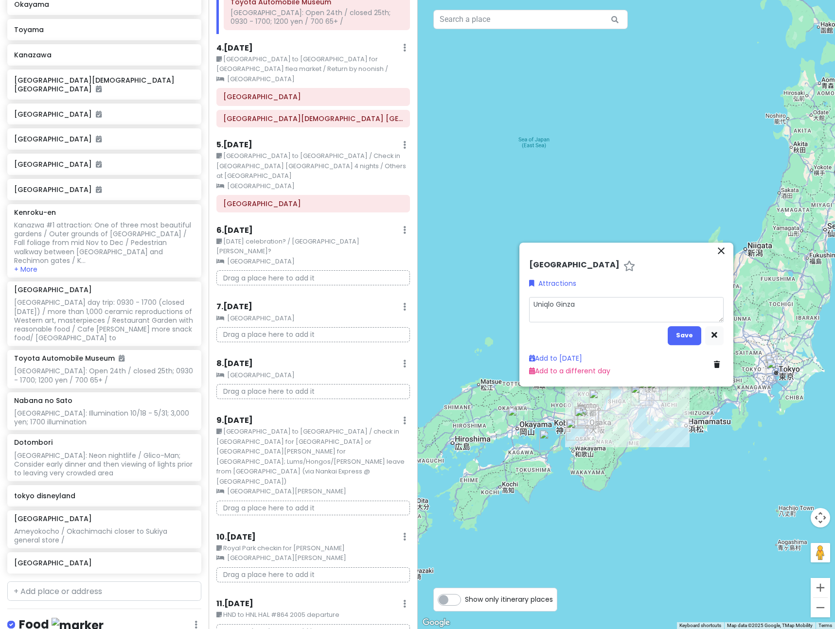
scroll to position [345, 0]
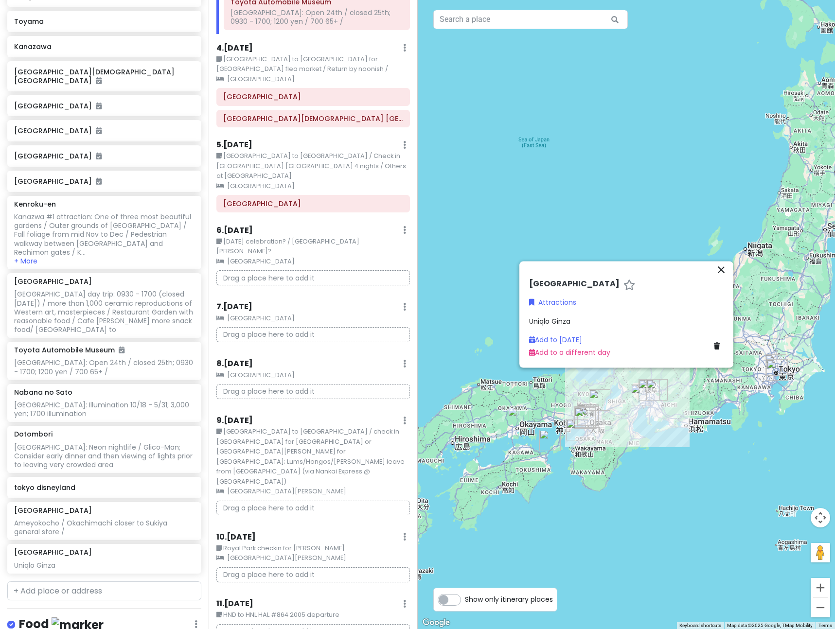
click at [580, 322] on div "Uniqlo Ginza" at bounding box center [626, 321] width 195 height 11
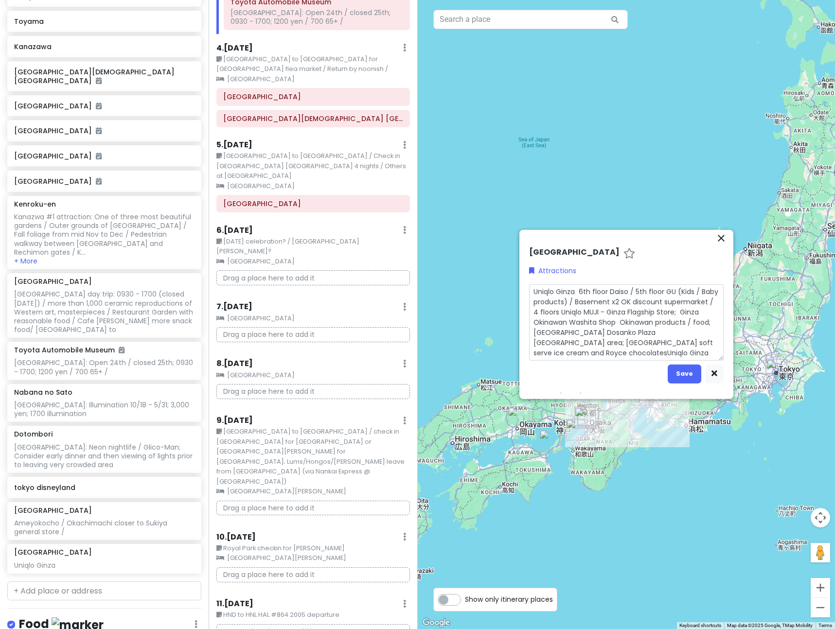
click at [624, 351] on textarea "Uniqlo Ginza 6th floor Daiso / 5th floor GU (Kids / Baby products) / Basement x…" at bounding box center [626, 322] width 195 height 76
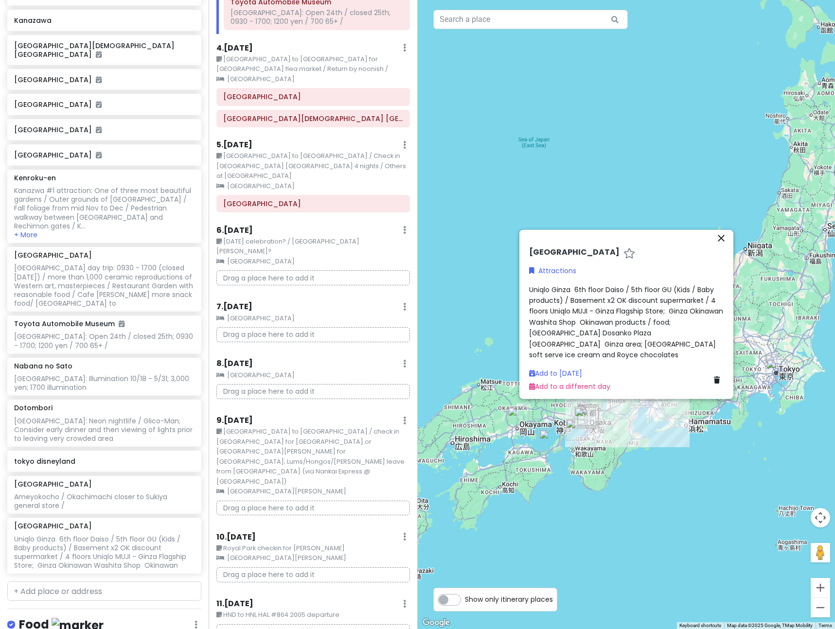
click at [101, 493] on div "Ameyokocho / Okachimachi closer to Sukiya general store /" at bounding box center [104, 502] width 180 height 18
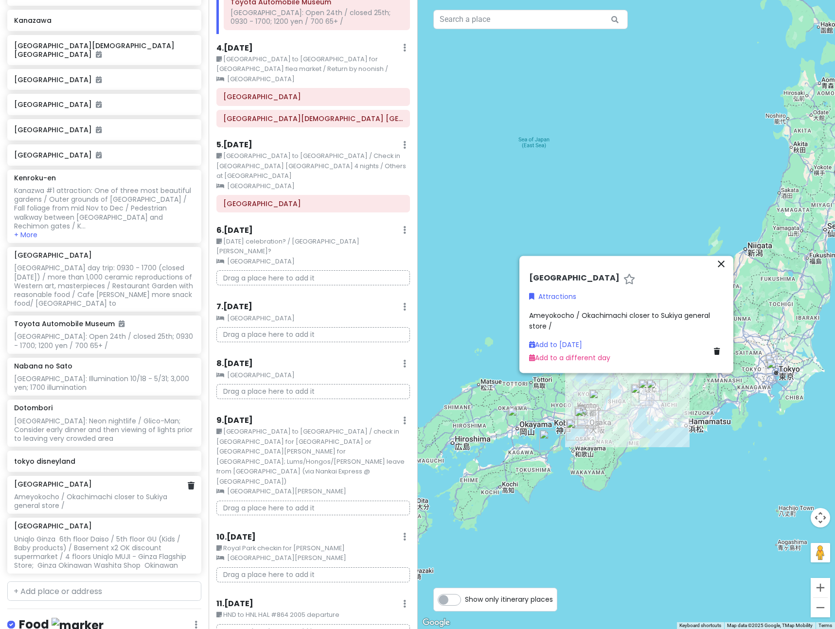
click at [101, 493] on div "Ameyokocho / Okachimachi closer to Sukiya general store /" at bounding box center [104, 502] width 180 height 18
click at [562, 327] on div "Ameyokocho / Okachimachi closer to Sukiya general store /" at bounding box center [626, 321] width 195 height 22
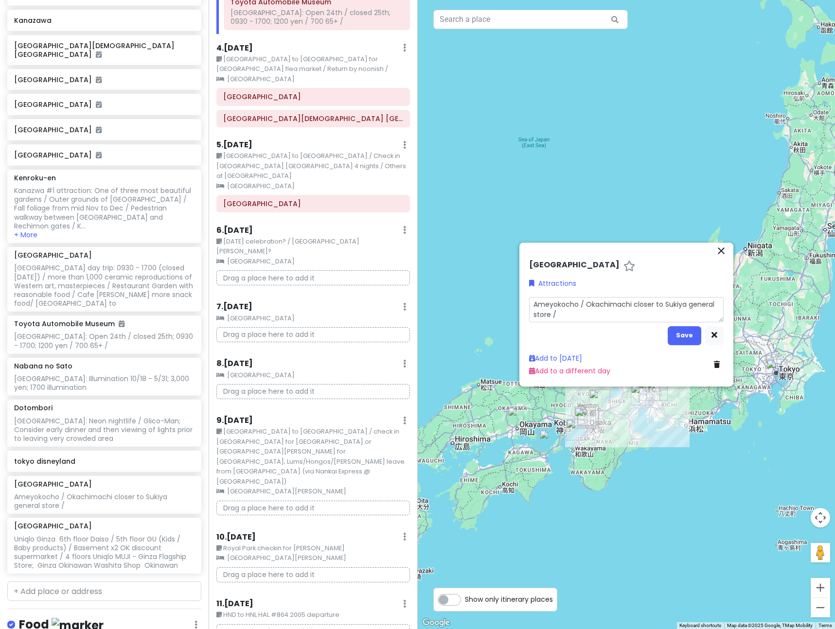
click at [565, 316] on textarea "Ameyokocho / Okachimachi closer to Sukiya general store /" at bounding box center [626, 309] width 195 height 25
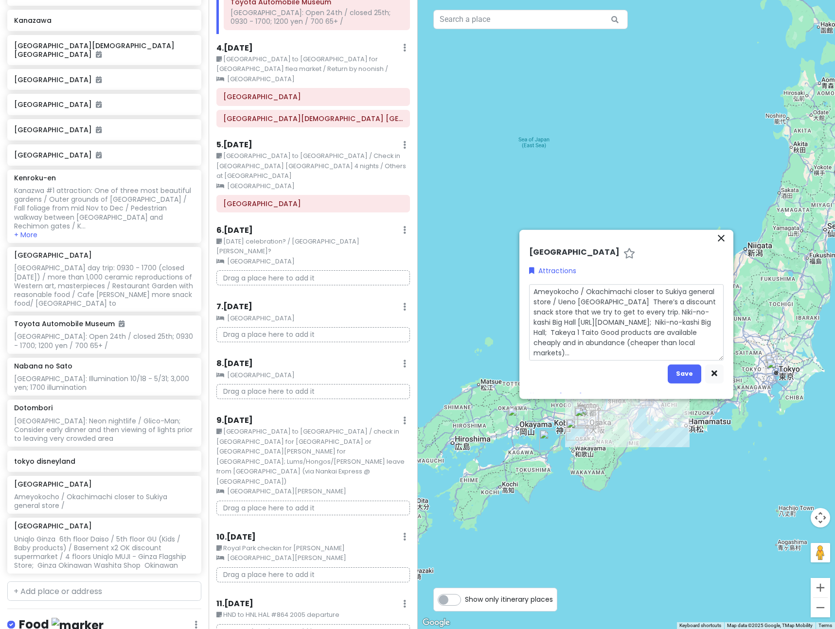
click at [584, 293] on textarea "Ameyokocho / Okachimachi closer to Sukiya general store / Ueno [GEOGRAPHIC_DATA…" at bounding box center [626, 322] width 195 height 76
click at [710, 341] on textarea "Okachimachi closer to Sukiya general store / Ueno [GEOGRAPHIC_DATA] There’s a d…" at bounding box center [626, 317] width 195 height 66
click at [684, 292] on textarea "Okachimachi closer to Sukiya general store / Ueno [GEOGRAPHIC_DATA] There’s a d…" at bounding box center [626, 322] width 195 height 76
click at [688, 361] on button "Save" at bounding box center [685, 363] width 34 height 19
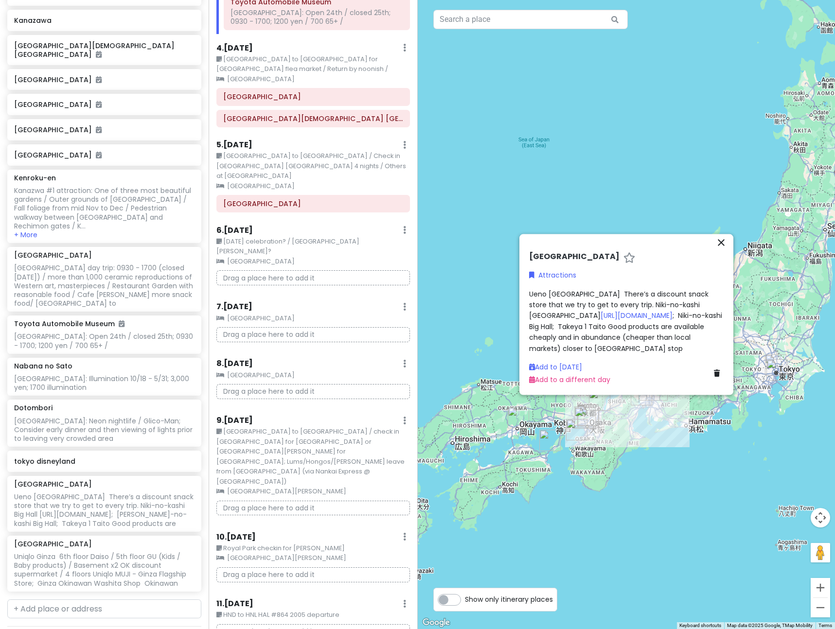
scroll to position [389, 0]
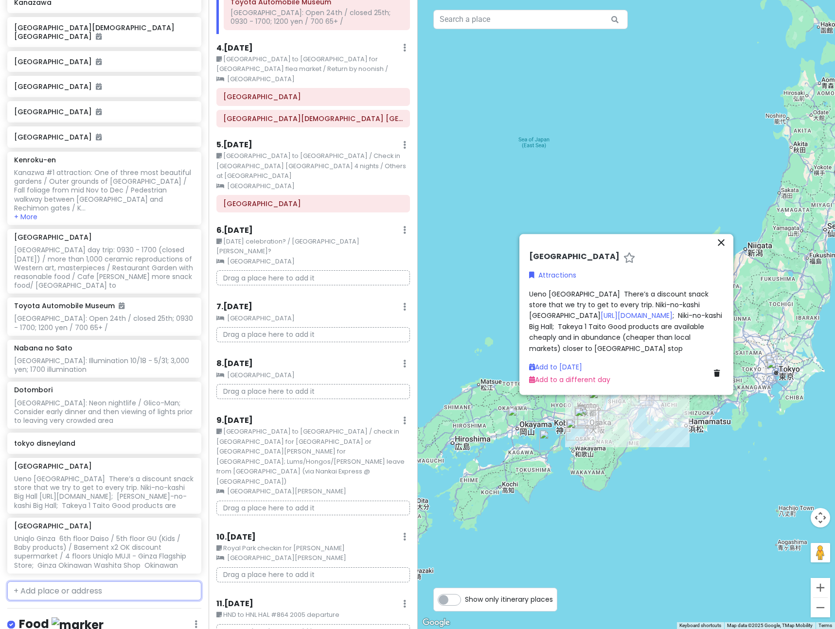
click at [99, 582] on input "text" at bounding box center [104, 591] width 194 height 19
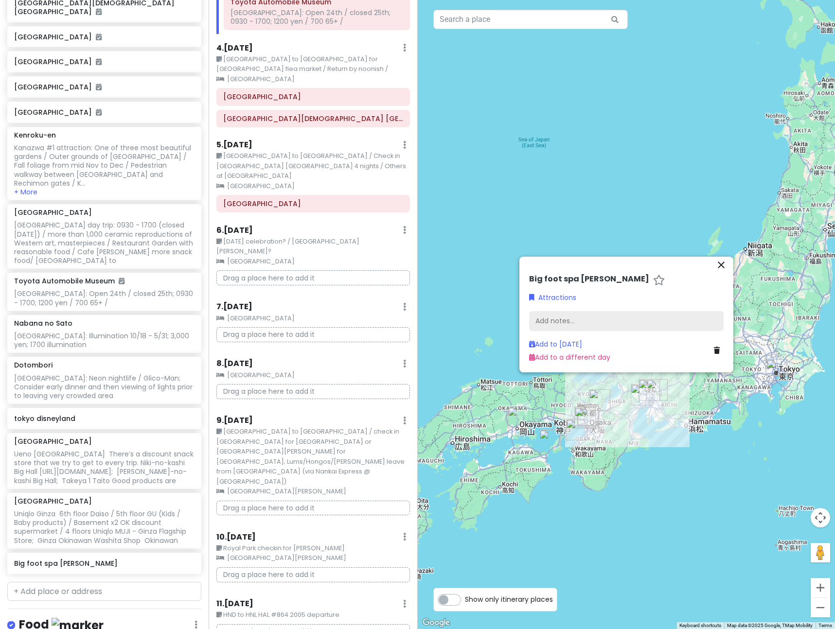
click at [581, 321] on div "Add notes..." at bounding box center [626, 321] width 195 height 20
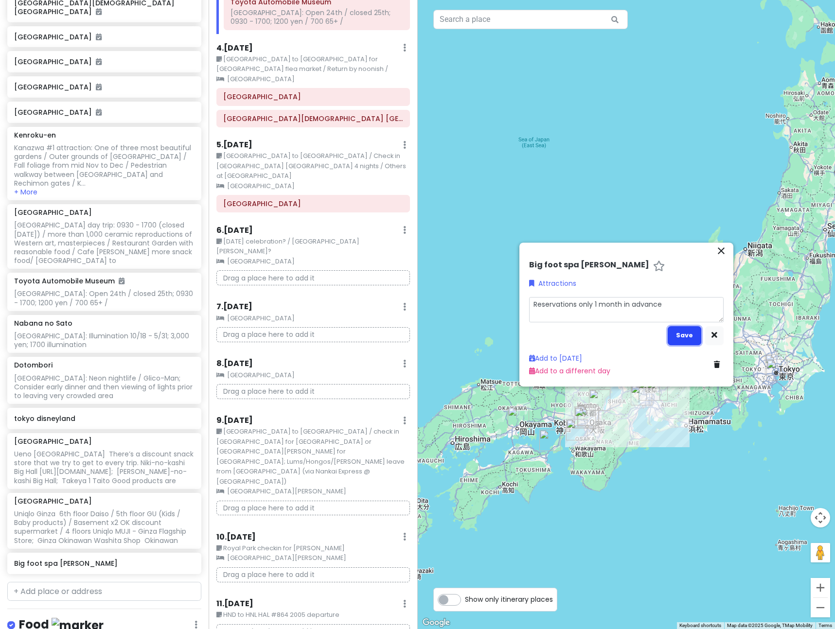
click at [686, 338] on button "Save" at bounding box center [685, 335] width 34 height 19
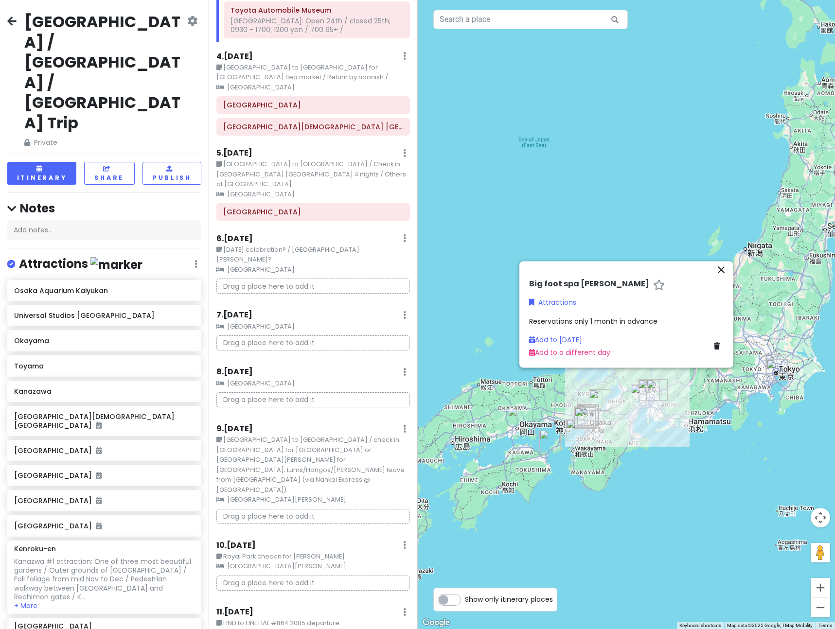
scroll to position [235, 0]
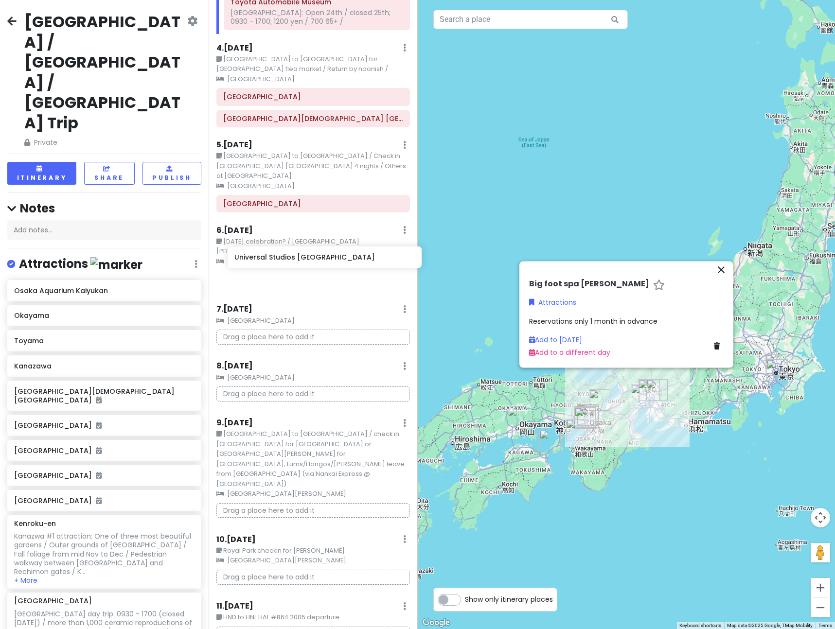
drag, startPoint x: 109, startPoint y: 223, endPoint x: 329, endPoint y: 255, distance: 222.2
click at [329, 255] on div "[GEOGRAPHIC_DATA] / [GEOGRAPHIC_DATA] / [GEOGRAPHIC_DATA] Trip Private Change D…" at bounding box center [417, 314] width 835 height 629
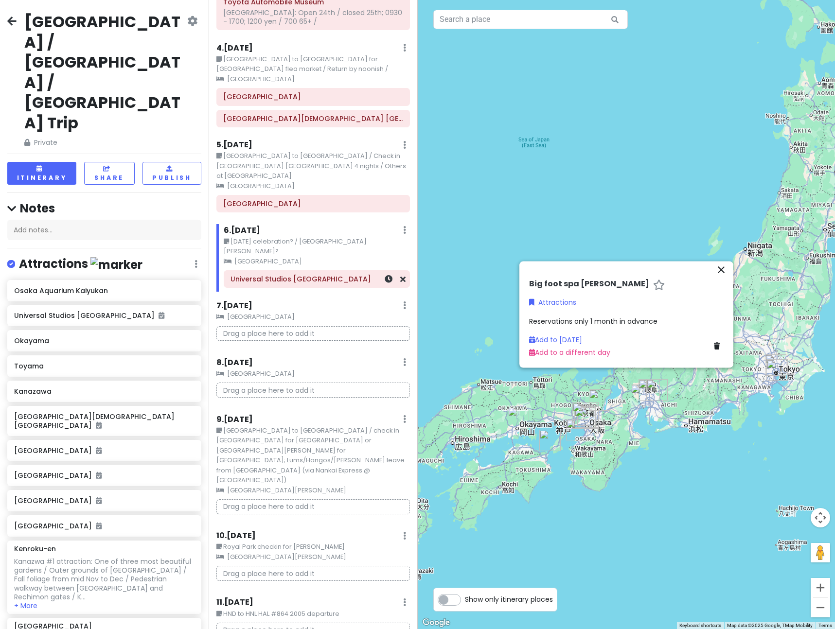
scroll to position [234, 0]
